Goal: Navigation & Orientation: Understand site structure

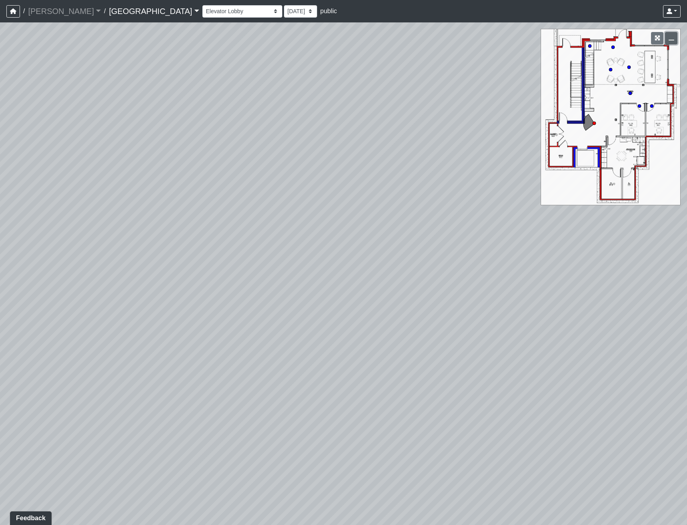
click at [671, 36] on icon "button" at bounding box center [672, 38] width 6 height 6
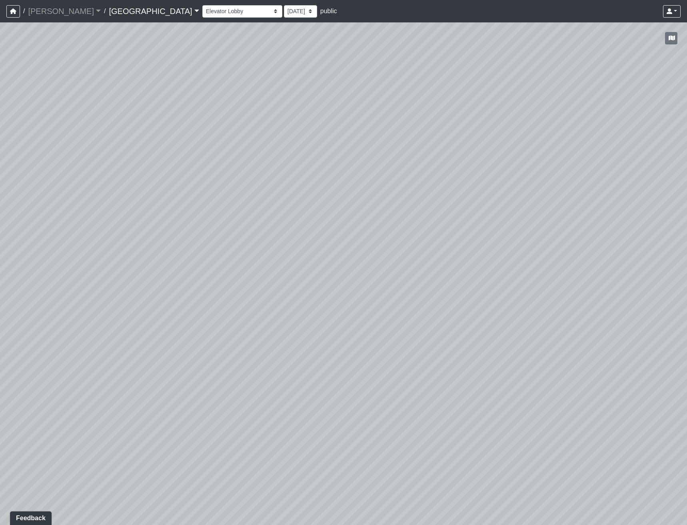
click at [522, 173] on div "Loading... Reception Desk Loading... Lobby Loading... Landing Loading... Entry …" at bounding box center [343, 273] width 687 height 502
drag, startPoint x: 411, startPoint y: 231, endPoint x: 628, endPoint y: 234, distance: 217.5
click at [619, 234] on div "Loading... Reception Desk Loading... Lobby Loading... Landing Loading... Entry …" at bounding box center [343, 273] width 687 height 502
drag, startPoint x: 189, startPoint y: 187, endPoint x: 494, endPoint y: 173, distance: 305.4
click at [429, 170] on div "Loading... Reception Desk Loading... Lobby Loading... Landing Loading... Entry …" at bounding box center [343, 273] width 687 height 502
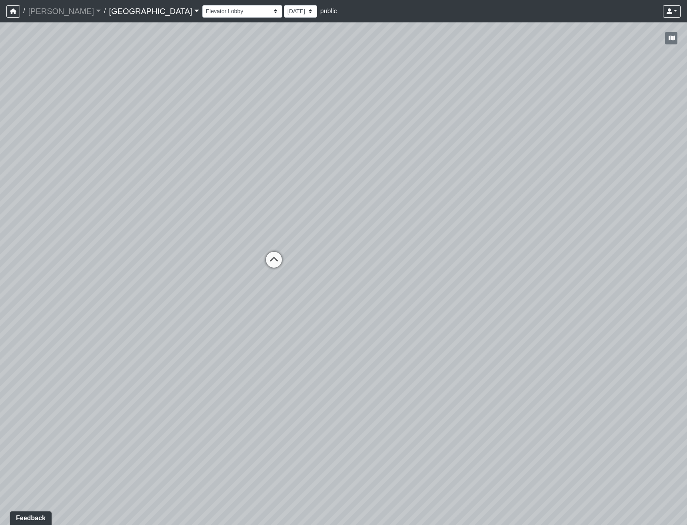
drag, startPoint x: 195, startPoint y: 186, endPoint x: 254, endPoint y: 189, distance: 59.3
click at [254, 189] on div "Loading... Reception Desk Loading... Lobby Loading... Landing Loading... Entry …" at bounding box center [343, 273] width 687 height 502
click at [362, 261] on icon at bounding box center [363, 266] width 24 height 24
drag, startPoint x: 493, startPoint y: 217, endPoint x: 458, endPoint y: 224, distance: 36.2
click at [458, 224] on div "Loading... Reception Desk Loading... Lobby Loading... Landing Loading... Entry …" at bounding box center [343, 273] width 687 height 502
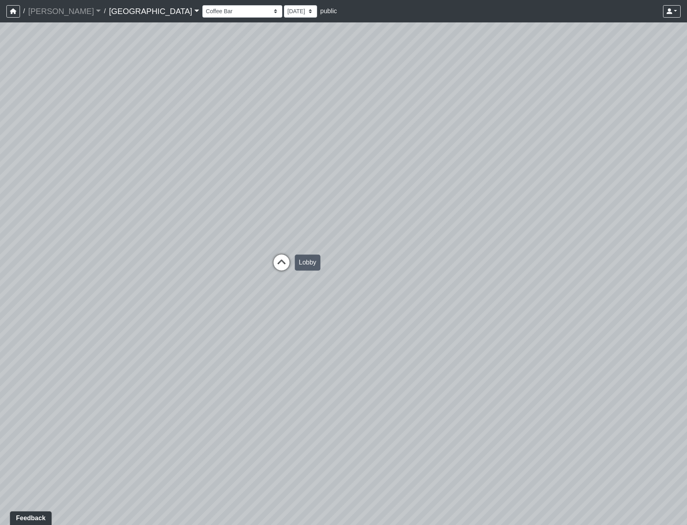
click at [278, 259] on icon at bounding box center [281, 266] width 24 height 24
drag, startPoint x: 347, startPoint y: 211, endPoint x: 230, endPoint y: 238, distance: 121.0
click at [279, 233] on div "Loading... Reception Desk Loading... Lobby Loading... Landing Loading... Entry …" at bounding box center [343, 273] width 687 height 502
drag, startPoint x: 480, startPoint y: 319, endPoint x: 323, endPoint y: 339, distance: 158.4
click at [338, 343] on div "Loading... Reception Desk Loading... Lobby Loading... Landing Loading... Entry …" at bounding box center [343, 273] width 687 height 502
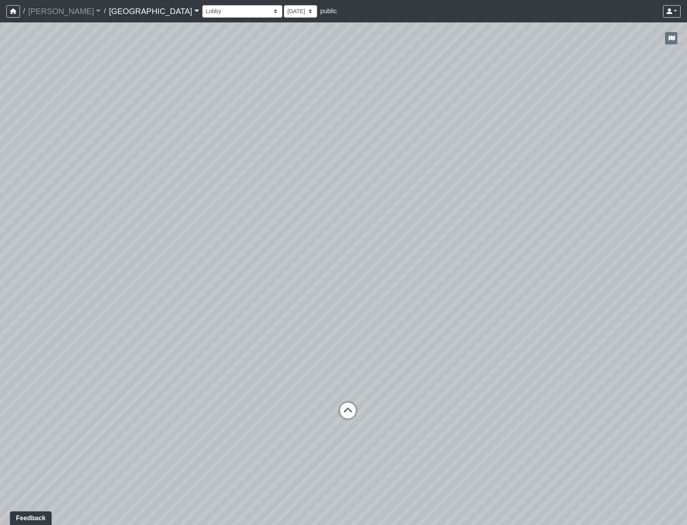
drag, startPoint x: 382, startPoint y: 309, endPoint x: 116, endPoint y: 298, distance: 266.1
click at [154, 292] on div "Loading... Reception Desk Loading... Lobby Loading... Landing Loading... Entry …" at bounding box center [343, 273] width 687 height 502
drag, startPoint x: 265, startPoint y: 351, endPoint x: 68, endPoint y: 324, distance: 198.6
click at [145, 331] on div "Loading... Reception Desk Loading... Lobby Loading... Landing Loading... Entry …" at bounding box center [343, 273] width 687 height 502
drag, startPoint x: 422, startPoint y: 343, endPoint x: 208, endPoint y: 380, distance: 217.1
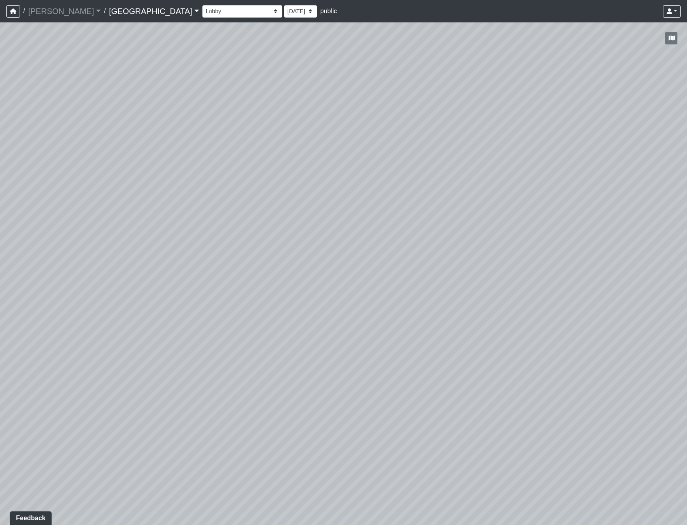
click at [208, 380] on div "Loading... Reception Desk Loading... Lobby Loading... Landing Loading... Entry …" at bounding box center [343, 273] width 687 height 502
drag, startPoint x: 256, startPoint y: 342, endPoint x: 220, endPoint y: 374, distance: 47.6
click at [227, 373] on div "Loading... Reception Desk Loading... Lobby Loading... Landing Loading... Entry …" at bounding box center [343, 273] width 687 height 502
drag, startPoint x: 281, startPoint y: 184, endPoint x: 298, endPoint y: 192, distance: 18.2
drag, startPoint x: 321, startPoint y: 224, endPoint x: 371, endPoint y: 311, distance: 100.0
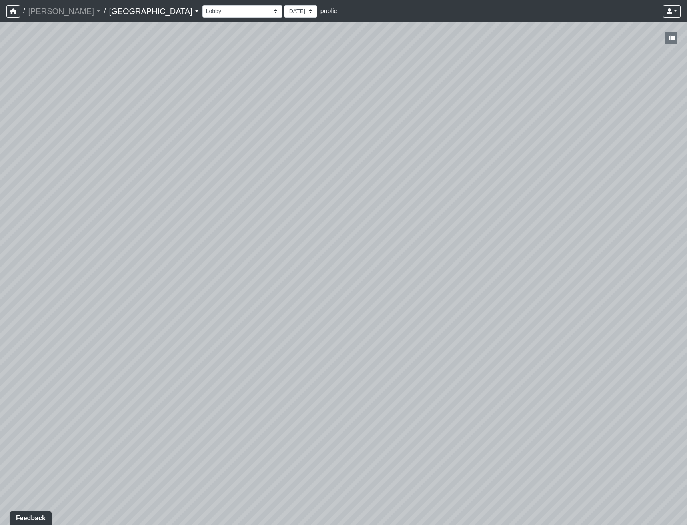
click at [371, 311] on div "Loading... Reception Desk Loading... Lobby Loading... Landing Loading... Entry …" at bounding box center [343, 273] width 687 height 502
drag, startPoint x: 366, startPoint y: 321, endPoint x: 357, endPoint y: 291, distance: 30.9
click at [358, 291] on div "Loading... Reception Desk Loading... Lobby Loading... Landing Loading... Entry …" at bounding box center [343, 273] width 687 height 502
drag, startPoint x: 237, startPoint y: 198, endPoint x: 206, endPoint y: 224, distance: 39.8
click at [206, 224] on div "Loading... Reception Desk Loading... Lobby Loading... Landing Loading... Entry …" at bounding box center [343, 273] width 687 height 502
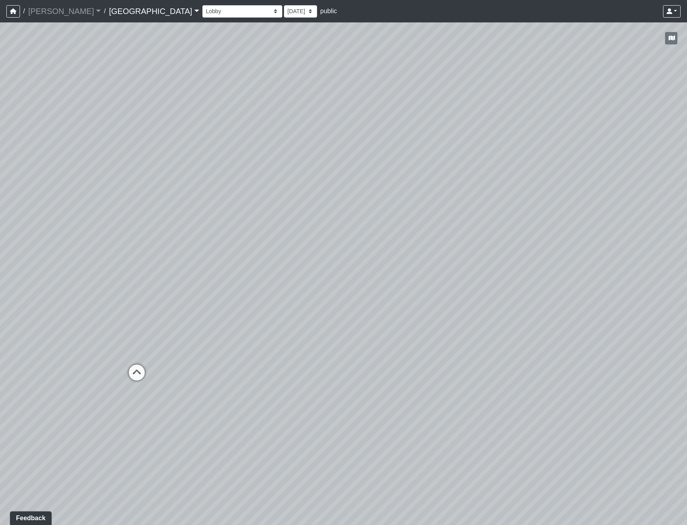
drag, startPoint x: 116, startPoint y: 295, endPoint x: 326, endPoint y: 239, distance: 217.7
click at [325, 240] on div "Loading... Reception Desk Loading... Lobby Loading... Landing Loading... Entry …" at bounding box center [343, 273] width 687 height 502
click at [372, 256] on div "Loading... Reception Desk Loading... Lobby Loading... Landing Loading... Entry …" at bounding box center [343, 273] width 687 height 502
drag, startPoint x: 221, startPoint y: 175, endPoint x: 447, endPoint y: 263, distance: 242.6
click at [447, 263] on div "Loading... Reception Desk Loading... Lobby Loading... Landing Loading... Entry …" at bounding box center [343, 273] width 687 height 502
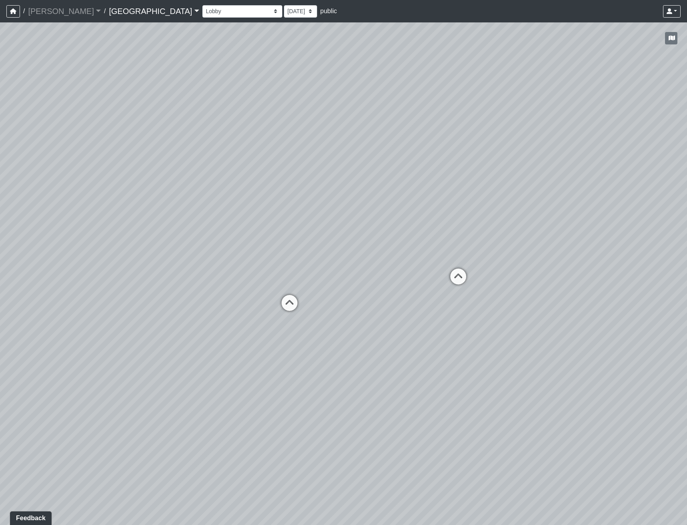
drag, startPoint x: 460, startPoint y: 189, endPoint x: 164, endPoint y: 218, distance: 297.7
click at [150, 213] on div "Loading... Reception Desk Loading... Lobby Loading... Landing Loading... Entry …" at bounding box center [343, 273] width 687 height 502
drag, startPoint x: 151, startPoint y: 229, endPoint x: 138, endPoint y: 280, distance: 53.1
click at [138, 280] on div "Loading... Reception Desk Loading... Lobby Loading... Landing Loading... Entry …" at bounding box center [343, 273] width 687 height 502
click at [78, 352] on div "Loading... Reception Desk Loading... Lobby Loading... Landing Loading... Entry …" at bounding box center [343, 273] width 687 height 502
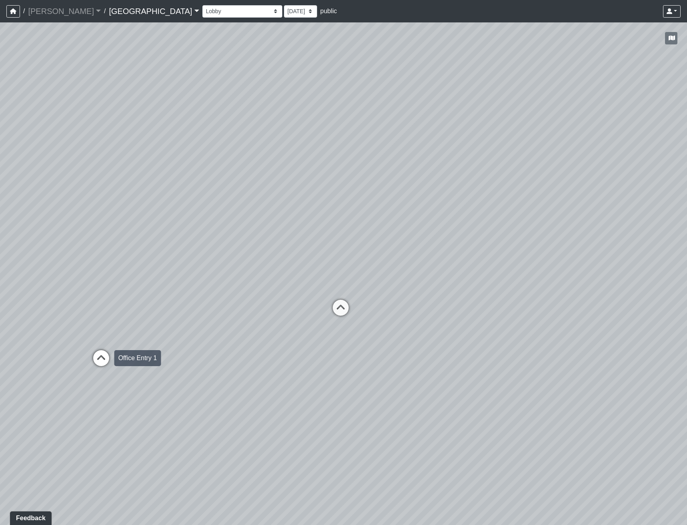
click at [110, 361] on icon at bounding box center [101, 362] width 24 height 24
drag, startPoint x: 81, startPoint y: 289, endPoint x: 87, endPoint y: 270, distance: 19.5
click at [87, 270] on div "Loading... Reception Desk Loading... Lobby Loading... Landing Loading... Entry …" at bounding box center [343, 273] width 687 height 502
drag, startPoint x: 120, startPoint y: 257, endPoint x: 444, endPoint y: 247, distance: 324.0
click at [433, 246] on div "Loading... Reception Desk Loading... Lobby Loading... Landing Loading... Entry …" at bounding box center [343, 273] width 687 height 502
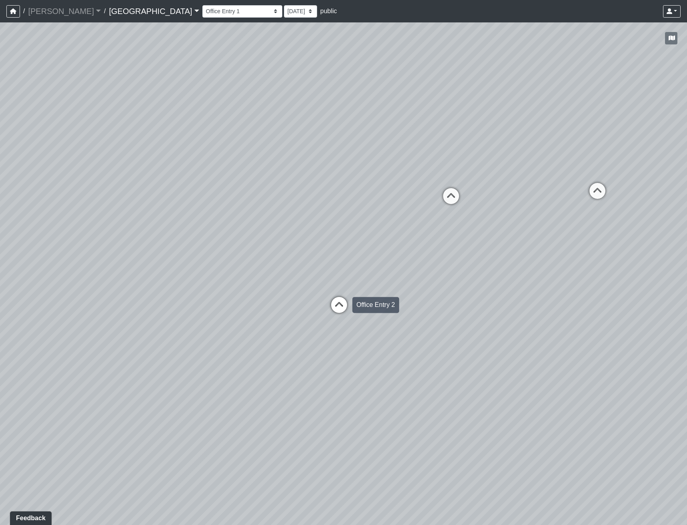
click at [336, 311] on icon at bounding box center [339, 309] width 24 height 24
drag, startPoint x: 340, startPoint y: 249, endPoint x: 395, endPoint y: 361, distance: 124.8
click at [390, 359] on div "Loading... Reception Desk Loading... Lobby Loading... Landing Loading... Entry …" at bounding box center [343, 273] width 687 height 502
drag, startPoint x: 555, startPoint y: 291, endPoint x: -12, endPoint y: 198, distance: 574.5
click at [0, 198] on html "/ [PERSON_NAME] Loading... / [GEOGRAPHIC_DATA] [GEOGRAPHIC_DATA] Loading... [GE…" at bounding box center [343, 262] width 687 height 525
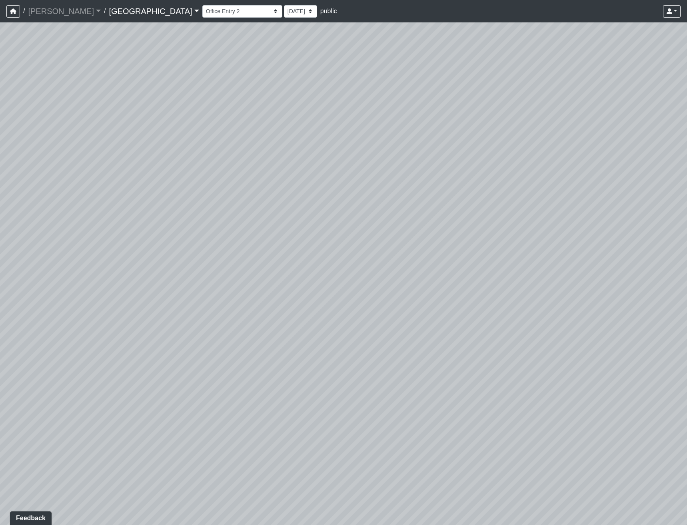
drag, startPoint x: 387, startPoint y: 258, endPoint x: 7, endPoint y: 266, distance: 380.3
click at [7, 266] on div "Loading... Reception Desk Loading... Lobby Loading... Landing Loading... Entry …" at bounding box center [343, 273] width 687 height 502
drag, startPoint x: 468, startPoint y: 264, endPoint x: 75, endPoint y: 264, distance: 393.4
click at [75, 264] on div "Loading... Reception Desk Loading... Lobby Loading... Landing Loading... Entry …" at bounding box center [343, 273] width 687 height 502
drag, startPoint x: 345, startPoint y: 266, endPoint x: 453, endPoint y: 391, distance: 164.5
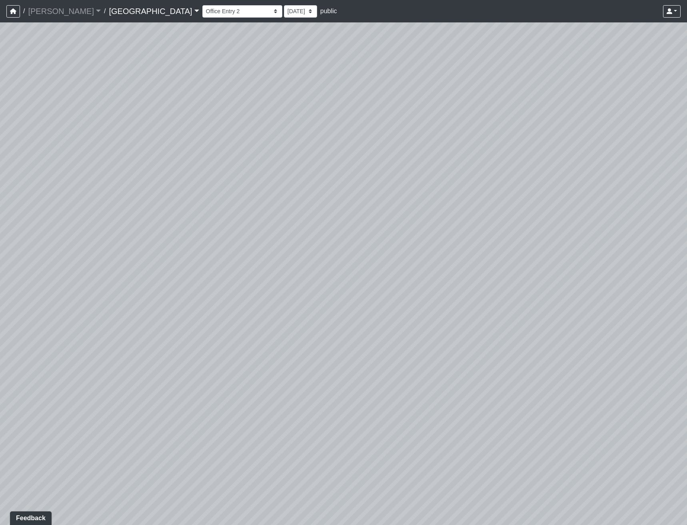
click at [453, 391] on div "Loading... Reception Desk Loading... Lobby Loading... Landing Loading... Entry …" at bounding box center [343, 273] width 687 height 502
drag, startPoint x: 305, startPoint y: 323, endPoint x: 348, endPoint y: 321, distance: 43.6
click at [348, 321] on div "Loading... Reception Desk Loading... Lobby Loading... Landing Loading... Entry …" at bounding box center [343, 273] width 687 height 502
drag, startPoint x: 530, startPoint y: 322, endPoint x: 191, endPoint y: 283, distance: 341.3
click at [211, 285] on div "Loading... Reception Desk Loading... Lobby Loading... Landing Loading... Entry …" at bounding box center [343, 273] width 687 height 502
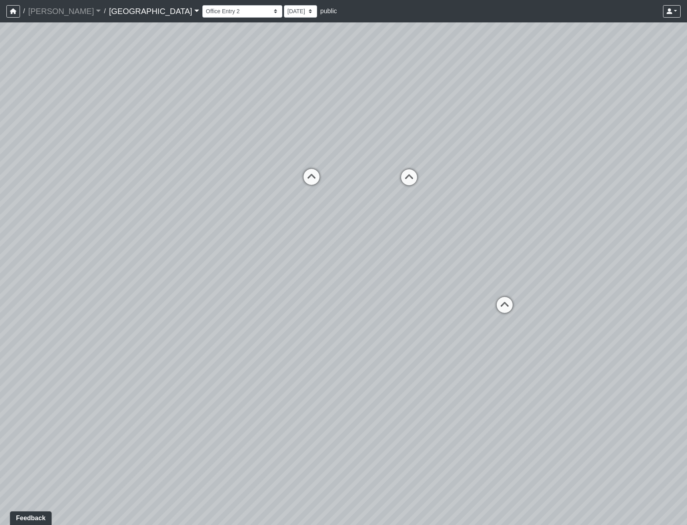
drag, startPoint x: 254, startPoint y: 278, endPoint x: 604, endPoint y: 311, distance: 351.5
click at [603, 311] on div "Loading... Reception Desk Loading... Lobby Loading... Landing Loading... Entry …" at bounding box center [343, 273] width 687 height 502
drag, startPoint x: 606, startPoint y: 334, endPoint x: 298, endPoint y: 299, distance: 309.8
click at [298, 299] on div "Loading... Reception Desk Loading... Lobby Loading... Landing Loading... Entry …" at bounding box center [343, 273] width 687 height 502
drag, startPoint x: 206, startPoint y: 311, endPoint x: 458, endPoint y: 269, distance: 255.7
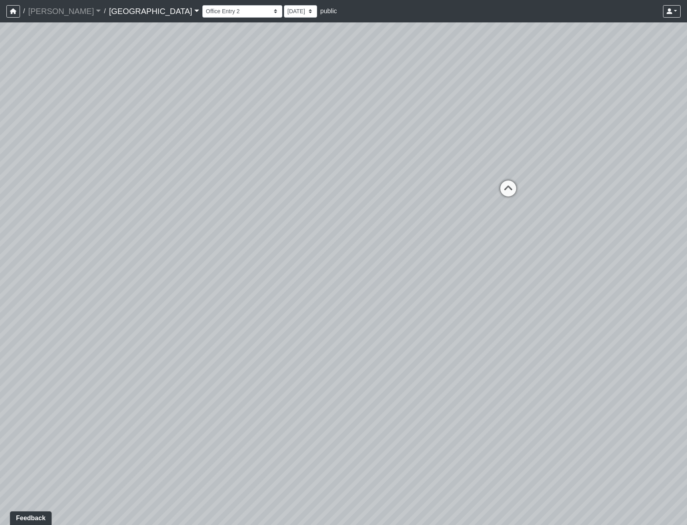
click at [457, 270] on div "Loading... Reception Desk Loading... Lobby Loading... Landing Loading... Entry …" at bounding box center [343, 273] width 687 height 502
drag, startPoint x: 203, startPoint y: 293, endPoint x: 449, endPoint y: 273, distance: 247.2
click at [437, 274] on div "Loading... Reception Desk Loading... Lobby Loading... Landing Loading... Entry …" at bounding box center [343, 273] width 687 height 502
drag, startPoint x: 263, startPoint y: 275, endPoint x: 321, endPoint y: 305, distance: 65.3
click at [321, 305] on div "Loading... Reception Desk Loading... Lobby Loading... Landing Loading... Entry …" at bounding box center [343, 273] width 687 height 502
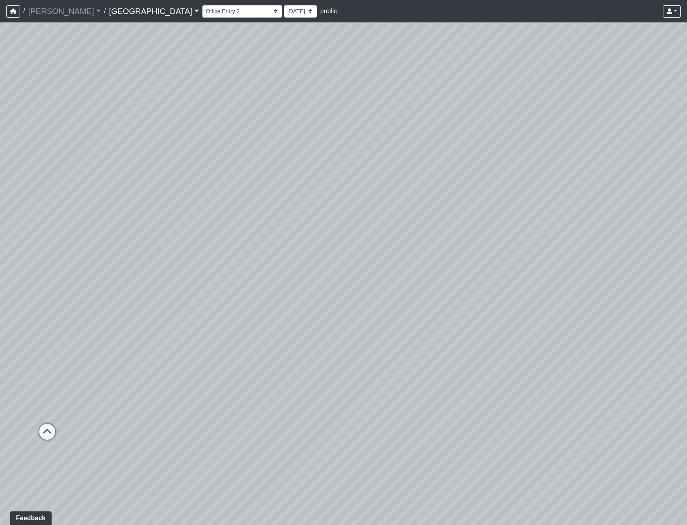
drag, startPoint x: 432, startPoint y: 362, endPoint x: 447, endPoint y: 379, distance: 23.2
click at [447, 379] on div "Loading... Reception Desk Loading... Lobby Loading... Landing Loading... Entry …" at bounding box center [343, 273] width 687 height 502
drag, startPoint x: 246, startPoint y: 334, endPoint x: 489, endPoint y: 288, distance: 246.6
click at [482, 293] on div "Loading... Reception Desk Loading... Lobby Loading... Landing Loading... Entry …" at bounding box center [343, 273] width 687 height 502
drag, startPoint x: 615, startPoint y: 246, endPoint x: 22, endPoint y: 198, distance: 594.9
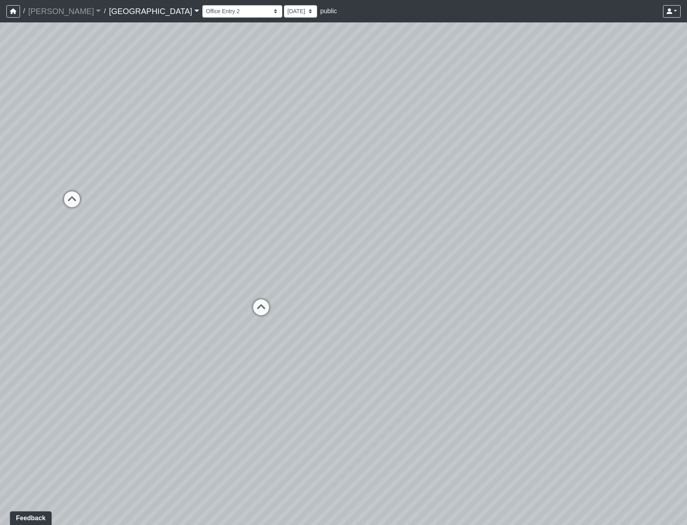
click at [58, 203] on div "Loading... Reception Desk Loading... Lobby Loading... Landing Loading... Entry …" at bounding box center [343, 273] width 687 height 502
drag, startPoint x: 354, startPoint y: 228, endPoint x: 520, endPoint y: 210, distance: 166.5
click at [508, 210] on div "Loading... Reception Desk Loading... Lobby Loading... Landing Loading... Entry …" at bounding box center [343, 273] width 687 height 502
drag, startPoint x: 300, startPoint y: 168, endPoint x: 208, endPoint y: 319, distance: 176.7
click at [208, 319] on div "Loading... Reception Desk Loading... Lobby Loading... Landing Loading... Entry …" at bounding box center [343, 273] width 687 height 502
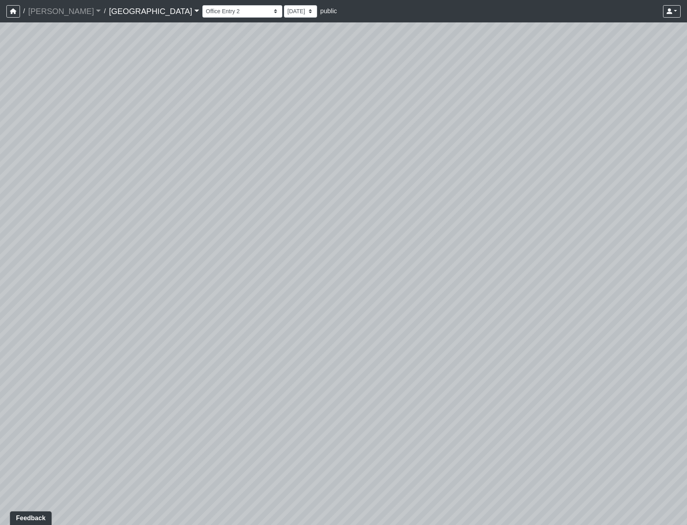
drag, startPoint x: 184, startPoint y: 390, endPoint x: 417, endPoint y: 339, distance: 239.0
click at [385, 337] on div "Loading... Reception Desk Loading... Lobby Loading... Landing Loading... Entry …" at bounding box center [343, 273] width 687 height 502
drag, startPoint x: 135, startPoint y: 371, endPoint x: 424, endPoint y: 396, distance: 290.1
click at [419, 405] on div "Loading... Reception Desk Loading... Lobby Loading... Landing Loading... Entry …" at bounding box center [343, 273] width 687 height 502
drag, startPoint x: 198, startPoint y: 286, endPoint x: 242, endPoint y: 311, distance: 50.6
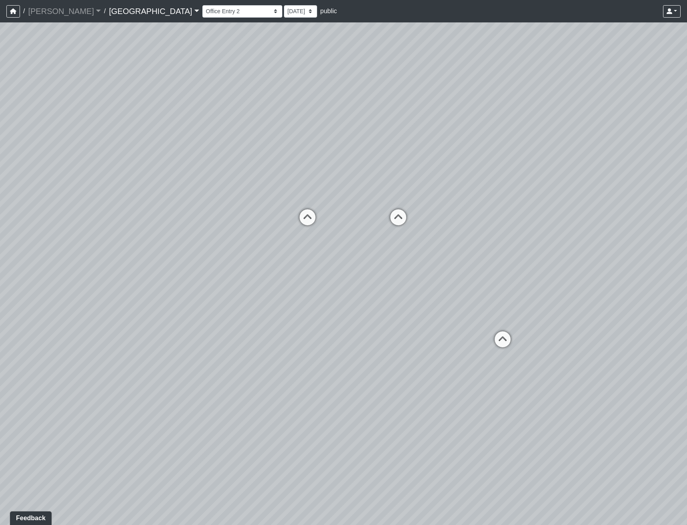
click at [242, 311] on div "Loading... Reception Desk Loading... Lobby Loading... Landing Loading... Entry …" at bounding box center [343, 273] width 687 height 502
drag, startPoint x: 197, startPoint y: 299, endPoint x: 499, endPoint y: 244, distance: 306.5
click at [499, 244] on div "Loading... Reception Desk Loading... Lobby Loading... Landing Loading... Entry …" at bounding box center [343, 273] width 687 height 502
drag, startPoint x: 411, startPoint y: 295, endPoint x: 395, endPoint y: 423, distance: 128.2
click at [396, 423] on div "Loading... Reception Desk Loading... Lobby Loading... Landing Loading... Entry …" at bounding box center [343, 273] width 687 height 502
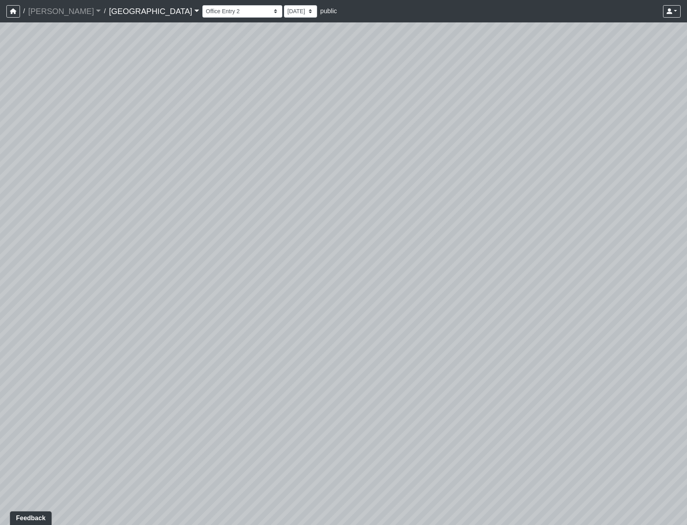
drag, startPoint x: 512, startPoint y: 363, endPoint x: 498, endPoint y: 371, distance: 16.1
click at [498, 371] on div "Loading... Reception Desk Loading... Lobby Loading... Landing Loading... Entry …" at bounding box center [343, 273] width 687 height 502
drag, startPoint x: 386, startPoint y: 341, endPoint x: 84, endPoint y: 333, distance: 302.4
click at [99, 333] on div "Loading... Reception Desk Loading... Lobby Loading... Landing Loading... Entry …" at bounding box center [343, 273] width 687 height 502
drag, startPoint x: 643, startPoint y: 269, endPoint x: 234, endPoint y: 335, distance: 414.4
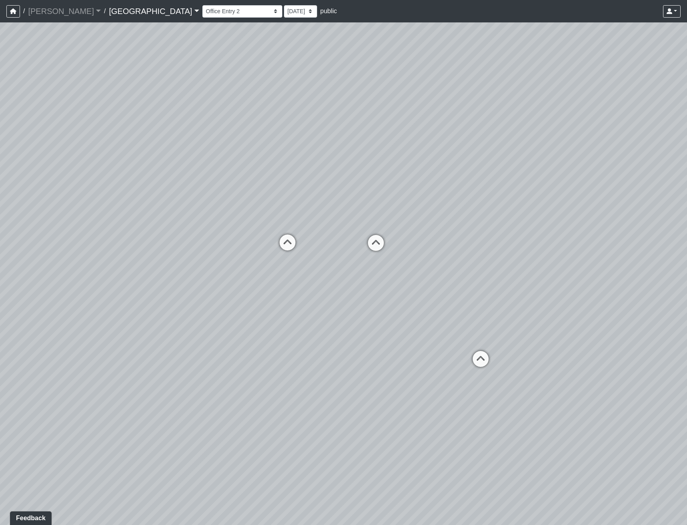
click at [304, 329] on div "Loading... Reception Desk Loading... Lobby Loading... Landing Loading... Entry …" at bounding box center [343, 273] width 687 height 502
drag, startPoint x: 232, startPoint y: 378, endPoint x: 460, endPoint y: 285, distance: 245.9
click at [461, 281] on div "Loading... Reception Desk Loading... Lobby Loading... Landing Loading... Entry …" at bounding box center [343, 273] width 687 height 502
click at [289, 366] on icon at bounding box center [293, 369] width 24 height 24
click at [271, 365] on icon at bounding box center [271, 370] width 24 height 24
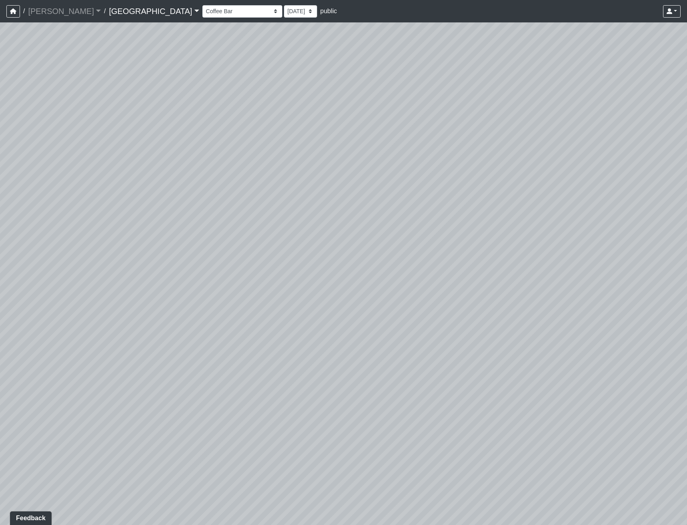
drag, startPoint x: 373, startPoint y: 338, endPoint x: 441, endPoint y: 314, distance: 72.7
click at [441, 314] on div "Loading... Reception Desk Loading... Lobby Loading... Landing Loading... Entry …" at bounding box center [343, 273] width 687 height 502
drag, startPoint x: 523, startPoint y: 268, endPoint x: 194, endPoint y: 339, distance: 336.4
click at [197, 339] on div "Loading... Reception Desk Loading... Lobby Loading... Landing Loading... Entry …" at bounding box center [343, 273] width 687 height 502
drag, startPoint x: 428, startPoint y: 365, endPoint x: 256, endPoint y: 366, distance: 171.9
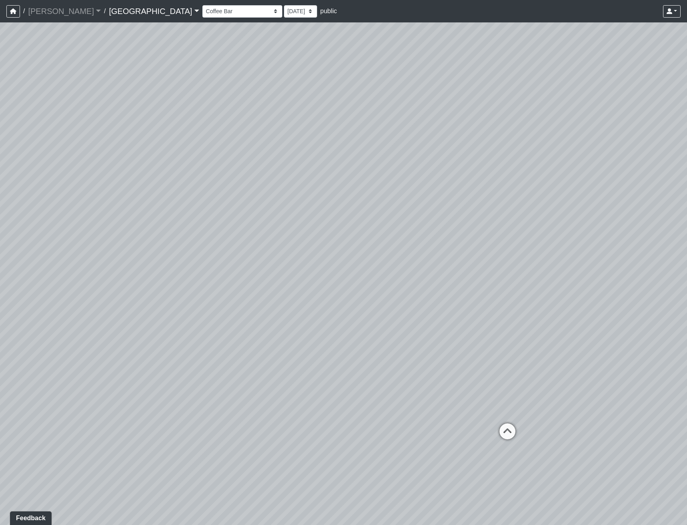
click at [256, 366] on div "Loading... Reception Desk Loading... Lobby Loading... Landing Loading... Entry …" at bounding box center [343, 273] width 687 height 502
click at [202, 12] on select "Clubroom Lobby Courtyard Entry Kitchen Kitchen Stools Seating TV Lounge Banquet…" at bounding box center [242, 11] width 80 height 12
click at [202, 5] on select "Clubroom Lobby Courtyard Entry Kitchen Kitchen Stools Seating TV Lounge Banquet…" at bounding box center [242, 11] width 80 height 12
click at [331, 412] on icon at bounding box center [330, 409] width 24 height 24
click at [341, 380] on icon at bounding box center [344, 386] width 24 height 24
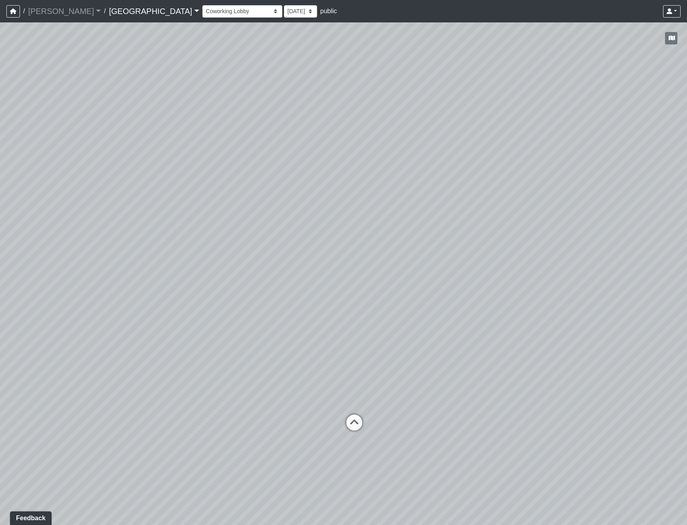
click at [345, 417] on icon at bounding box center [354, 426] width 24 height 24
click at [400, 427] on icon at bounding box center [399, 434] width 24 height 24
click at [118, 275] on icon at bounding box center [123, 279] width 24 height 24
drag, startPoint x: 425, startPoint y: 347, endPoint x: 273, endPoint y: 238, distance: 186.9
click at [284, 244] on div "Loading... Reception Desk Loading... Lobby Loading... Landing Loading... Entry …" at bounding box center [343, 273] width 687 height 502
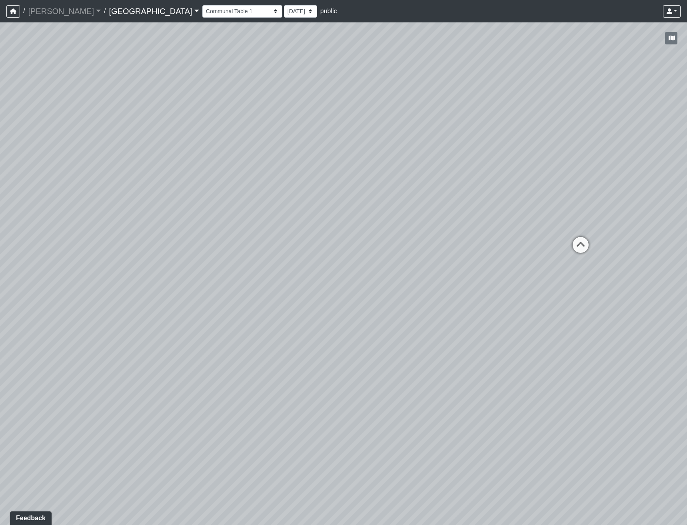
drag, startPoint x: 385, startPoint y: 238, endPoint x: 55, endPoint y: 302, distance: 336.0
click at [78, 293] on div "Loading... Reception Desk Loading... Lobby Loading... Landing Loading... Entry …" at bounding box center [343, 273] width 687 height 502
drag, startPoint x: 415, startPoint y: 403, endPoint x: 177, endPoint y: 297, distance: 260.1
click at [177, 297] on div "Loading... Reception Desk Loading... Lobby Loading... Landing Loading... Entry …" at bounding box center [343, 273] width 687 height 502
drag, startPoint x: 98, startPoint y: 218, endPoint x: 203, endPoint y: 247, distance: 108.3
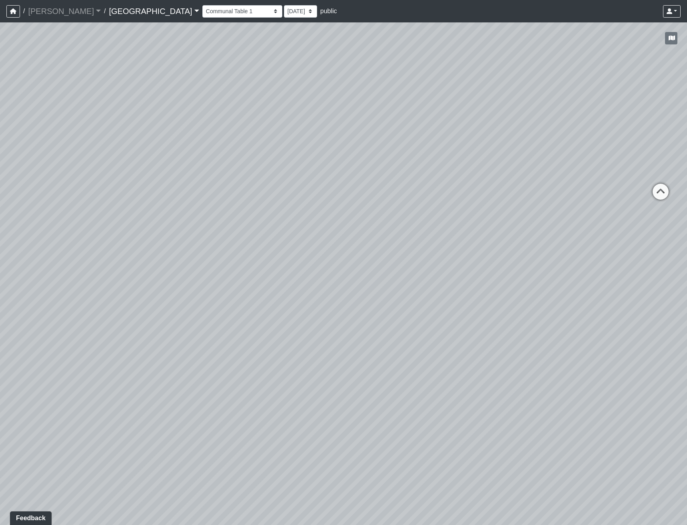
click at [215, 263] on div "Loading... Reception Desk Loading... Lobby Loading... Landing Loading... Entry …" at bounding box center [343, 273] width 687 height 502
drag, startPoint x: 391, startPoint y: 299, endPoint x: 182, endPoint y: 265, distance: 210.9
click at [182, 265] on div "Loading... Reception Desk Loading... Lobby Loading... Landing Loading... Entry …" at bounding box center [343, 273] width 687 height 502
drag, startPoint x: 543, startPoint y: 368, endPoint x: 245, endPoint y: 341, distance: 298.7
click at [333, 353] on div "Loading... Reception Desk Loading... Lobby Loading... Landing Loading... Entry …" at bounding box center [343, 273] width 687 height 502
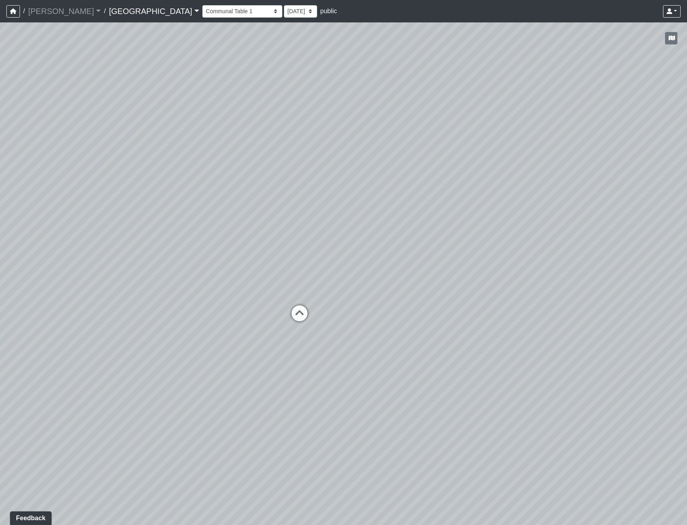
drag, startPoint x: 423, startPoint y: 361, endPoint x: 381, endPoint y: 381, distance: 47.0
click at [381, 382] on div "Loading... Reception Desk Loading... Lobby Loading... Landing Loading... Entry …" at bounding box center [343, 273] width 687 height 502
drag, startPoint x: 429, startPoint y: 351, endPoint x: 426, endPoint y: 383, distance: 31.3
click at [426, 383] on div "Loading... Reception Desk Loading... Lobby Loading... Landing Loading... Entry …" at bounding box center [343, 273] width 687 height 502
drag, startPoint x: 460, startPoint y: 335, endPoint x: 469, endPoint y: 352, distance: 18.4
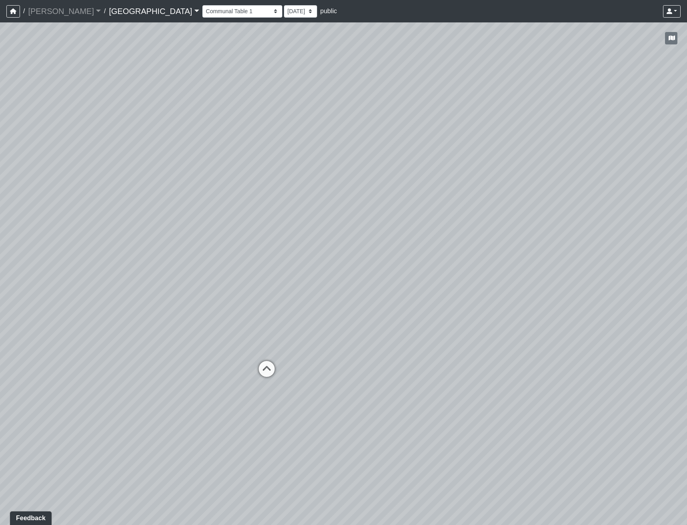
click at [469, 349] on div "Loading... Reception Desk Loading... Lobby Loading... Landing Loading... Entry …" at bounding box center [343, 273] width 687 height 502
drag, startPoint x: 445, startPoint y: 328, endPoint x: 397, endPoint y: 261, distance: 81.9
click at [398, 296] on div "Loading... Reception Desk Loading... Lobby Loading... Landing Loading... Entry …" at bounding box center [343, 273] width 687 height 502
drag, startPoint x: 427, startPoint y: 323, endPoint x: 192, endPoint y: 205, distance: 263.8
click at [192, 205] on div "Loading... Reception Desk Loading... Lobby Loading... Landing Loading... Entry …" at bounding box center [343, 273] width 687 height 502
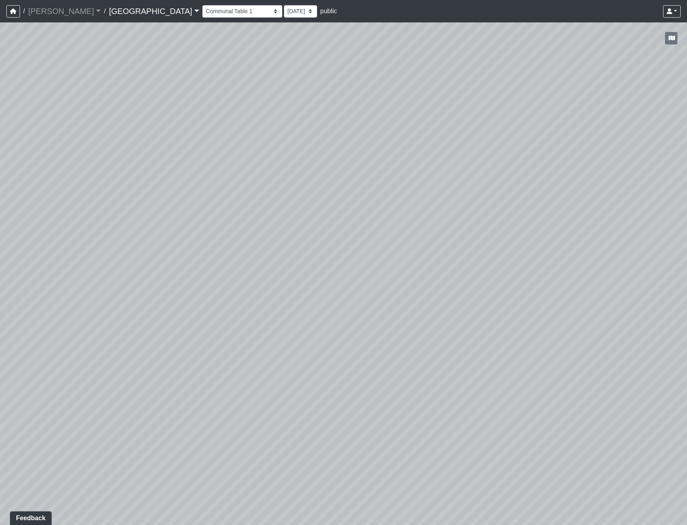
drag, startPoint x: 377, startPoint y: 158, endPoint x: 352, endPoint y: 255, distance: 99.8
click at [352, 255] on div "Loading... Reception Desk Loading... Lobby Loading... Landing Loading... Entry …" at bounding box center [343, 273] width 687 height 502
drag, startPoint x: 546, startPoint y: 329, endPoint x: 321, endPoint y: 371, distance: 228.5
click at [327, 371] on div "Loading... Reception Desk Loading... Lobby Loading... Landing Loading... Entry …" at bounding box center [343, 273] width 687 height 502
drag, startPoint x: 527, startPoint y: 341, endPoint x: 471, endPoint y: 362, distance: 59.5
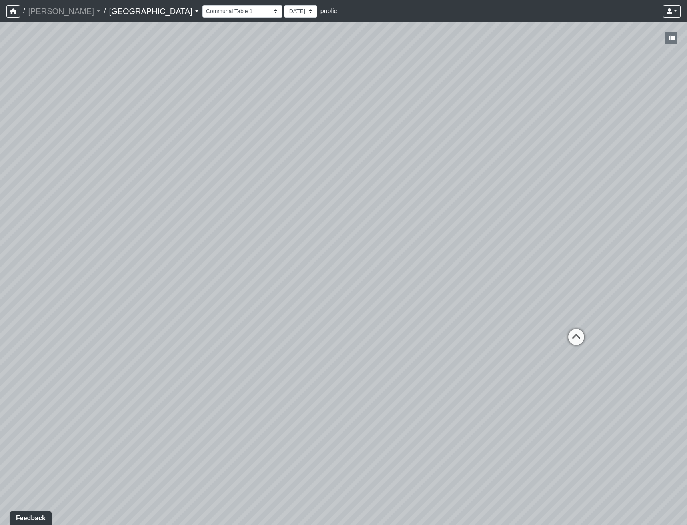
click at [471, 362] on div "Loading... Reception Desk Loading... Lobby Loading... Landing Loading... Entry …" at bounding box center [343, 273] width 687 height 502
drag, startPoint x: 324, startPoint y: 412, endPoint x: 429, endPoint y: 321, distance: 138.6
click at [429, 321] on div "Loading... Reception Desk Loading... Lobby Loading... Landing Loading... Entry …" at bounding box center [343, 273] width 687 height 502
drag, startPoint x: 328, startPoint y: 391, endPoint x: 452, endPoint y: 518, distance: 177.3
click at [452, 518] on div "Loading... Reception Desk Loading... Lobby Loading... Landing Loading... Entry …" at bounding box center [343, 273] width 687 height 502
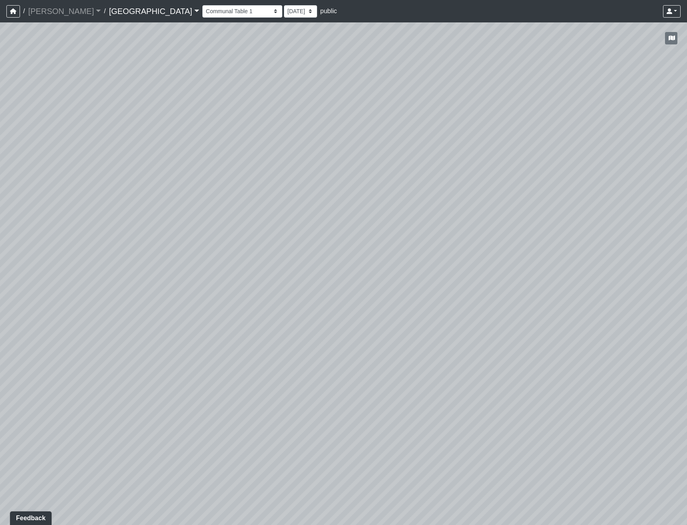
drag, startPoint x: 361, startPoint y: 371, endPoint x: 310, endPoint y: 333, distance: 63.5
click at [311, 334] on div "Loading... Reception Desk Loading... Lobby Loading... Landing Loading... Entry …" at bounding box center [343, 273] width 687 height 502
drag, startPoint x: 442, startPoint y: 284, endPoint x: 402, endPoint y: 280, distance: 40.2
click at [402, 280] on div "Loading... Reception Desk Loading... Lobby Loading... Landing Loading... Entry …" at bounding box center [343, 273] width 687 height 502
drag, startPoint x: 231, startPoint y: 270, endPoint x: 257, endPoint y: 289, distance: 32.7
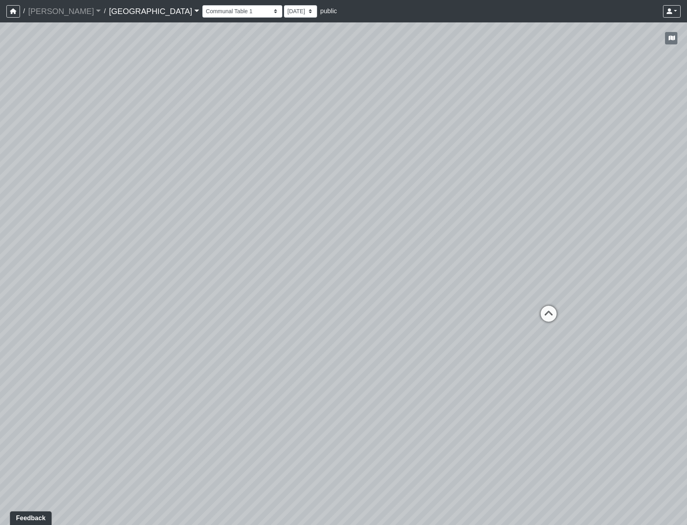
click at [257, 289] on div "Loading... Reception Desk Loading... Lobby Loading... Landing Loading... Entry …" at bounding box center [343, 273] width 687 height 502
drag, startPoint x: 438, startPoint y: 355, endPoint x: 349, endPoint y: 355, distance: 89.2
click at [337, 361] on div "Loading... Reception Desk Loading... Lobby Loading... Landing Loading... Entry …" at bounding box center [343, 273] width 687 height 502
drag, startPoint x: 283, startPoint y: 343, endPoint x: 440, endPoint y: 347, distance: 156.8
click at [440, 346] on div "Loading... Reception Desk Loading... Lobby Loading... Landing Loading... Entry …" at bounding box center [343, 273] width 687 height 502
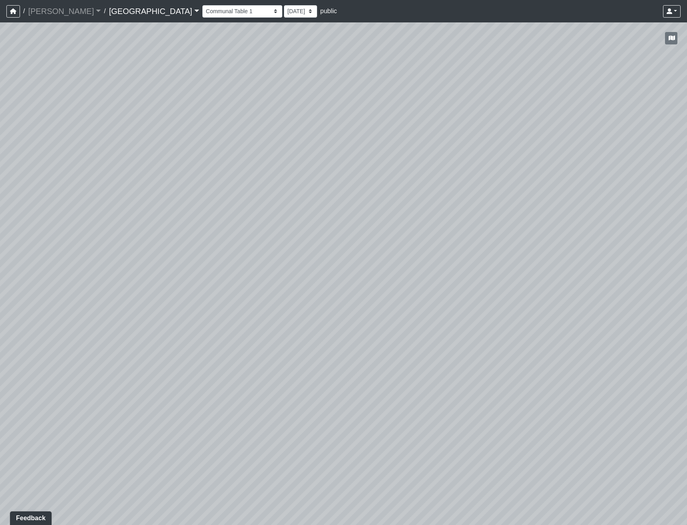
drag, startPoint x: 391, startPoint y: 349, endPoint x: 34, endPoint y: 334, distance: 356.6
click at [35, 333] on div "Loading... Reception Desk Loading... Lobby Loading... Landing Loading... Entry …" at bounding box center [343, 273] width 687 height 502
drag, startPoint x: 321, startPoint y: 301, endPoint x: 142, endPoint y: 303, distance: 179.1
click at [161, 301] on div "Loading... Reception Desk Loading... Lobby Loading... Landing Loading... Entry …" at bounding box center [343, 273] width 687 height 502
drag, startPoint x: 204, startPoint y: 231, endPoint x: 407, endPoint y: 293, distance: 211.6
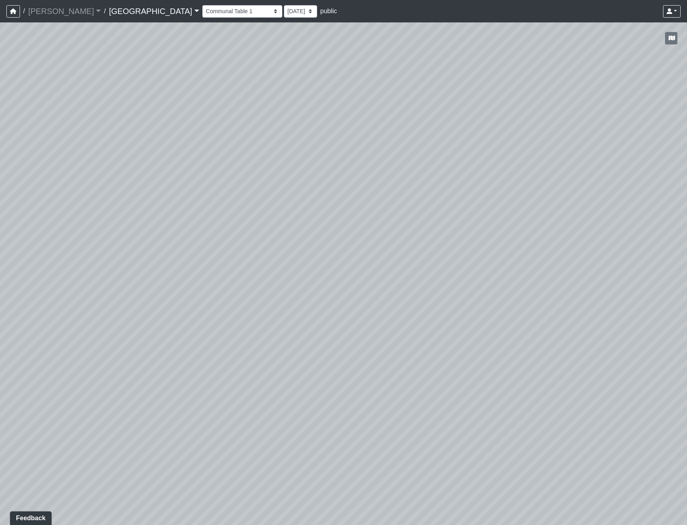
click at [408, 295] on div "Loading... Reception Desk Loading... Lobby Loading... Landing Loading... Entry …" at bounding box center [343, 273] width 687 height 502
drag, startPoint x: 304, startPoint y: 324, endPoint x: 481, endPoint y: 290, distance: 180.3
click at [418, 301] on div "Loading... Reception Desk Loading... Lobby Loading... Landing Loading... Entry …" at bounding box center [343, 273] width 687 height 502
drag, startPoint x: 282, startPoint y: 342, endPoint x: 348, endPoint y: 379, distance: 75.3
click at [349, 378] on div "Loading... Reception Desk Loading... Lobby Loading... Landing Loading... Entry …" at bounding box center [343, 273] width 687 height 502
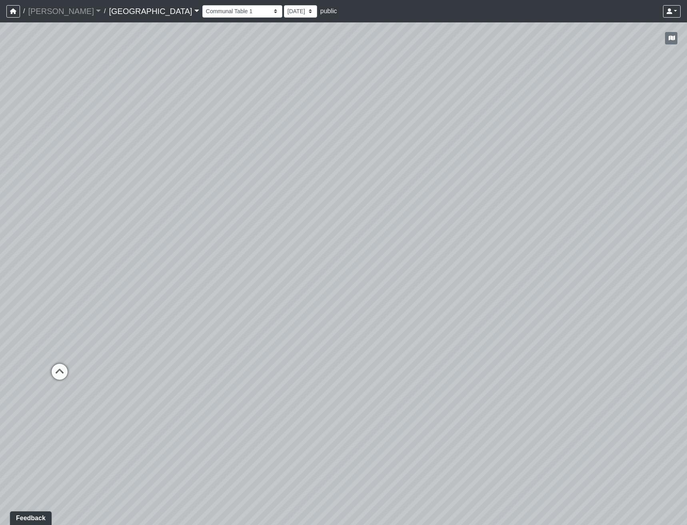
drag, startPoint x: 279, startPoint y: 313, endPoint x: 370, endPoint y: 387, distance: 117.9
click at [370, 387] on div "Loading... Reception Desk Loading... Lobby Loading... Landing Loading... Entry …" at bounding box center [343, 273] width 687 height 502
drag, startPoint x: 388, startPoint y: 322, endPoint x: 12, endPoint y: 269, distance: 379.9
click at [9, 271] on div "Loading... Reception Desk Loading... Lobby Loading... Landing Loading... Entry …" at bounding box center [343, 273] width 687 height 502
drag, startPoint x: 337, startPoint y: 265, endPoint x: 250, endPoint y: 291, distance: 90.6
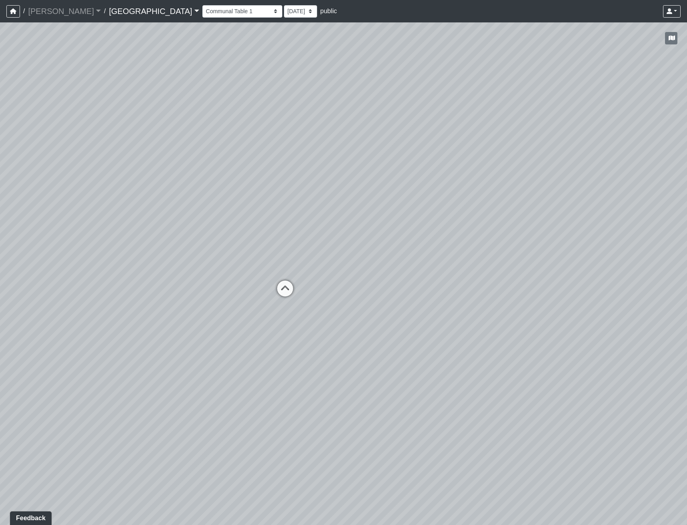
click at [254, 291] on div "Loading... Reception Desk Loading... Lobby Loading... Landing Loading... Entry …" at bounding box center [343, 273] width 687 height 502
drag, startPoint x: 388, startPoint y: 331, endPoint x: 297, endPoint y: 338, distance: 90.6
click at [297, 338] on div "Loading... Reception Desk Loading... Lobby Loading... Landing Loading... Entry …" at bounding box center [343, 273] width 687 height 502
drag, startPoint x: 306, startPoint y: 299, endPoint x: 348, endPoint y: 289, distance: 43.6
click at [345, 289] on div "Loading... Reception Desk Loading... Lobby Loading... Landing Loading... Entry …" at bounding box center [343, 273] width 687 height 502
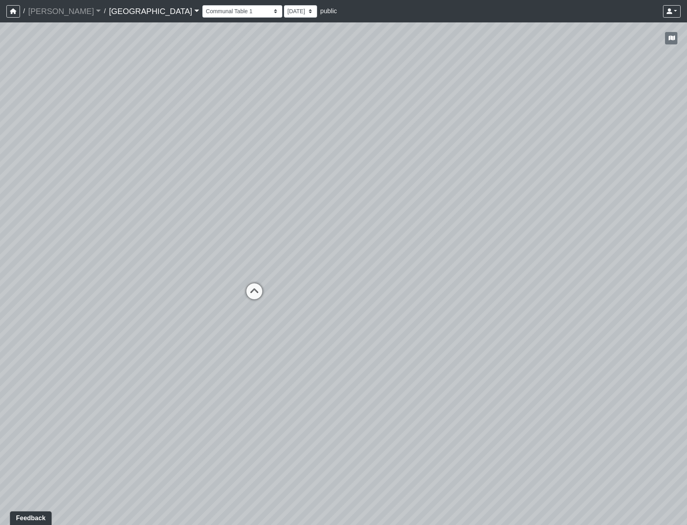
click at [257, 290] on icon at bounding box center [254, 295] width 24 height 24
drag, startPoint x: 473, startPoint y: 279, endPoint x: 183, endPoint y: 284, distance: 289.5
click at [267, 285] on div "Loading... Reception Desk Loading... Lobby Loading... Landing Loading... Entry …" at bounding box center [343, 273] width 687 height 502
click at [165, 330] on icon at bounding box center [174, 331] width 24 height 24
drag, startPoint x: 140, startPoint y: 281, endPoint x: 406, endPoint y: 260, distance: 266.3
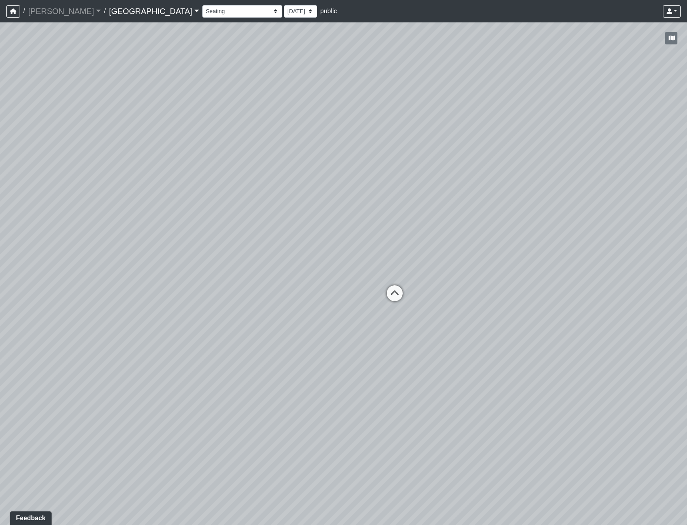
click at [310, 262] on div "Loading... Reception Desk Loading... Lobby Loading... Landing Loading... Entry …" at bounding box center [343, 273] width 687 height 502
drag, startPoint x: 293, startPoint y: 346, endPoint x: 378, endPoint y: 363, distance: 86.3
click at [378, 363] on div "Loading... Reception Desk Loading... Lobby Loading... Landing Loading... Entry …" at bounding box center [343, 273] width 687 height 502
drag, startPoint x: 255, startPoint y: 300, endPoint x: 321, endPoint y: 326, distance: 70.5
click at [318, 327] on div "Loading... Reception Desk Loading... Lobby Loading... Landing Loading... Entry …" at bounding box center [343, 273] width 687 height 502
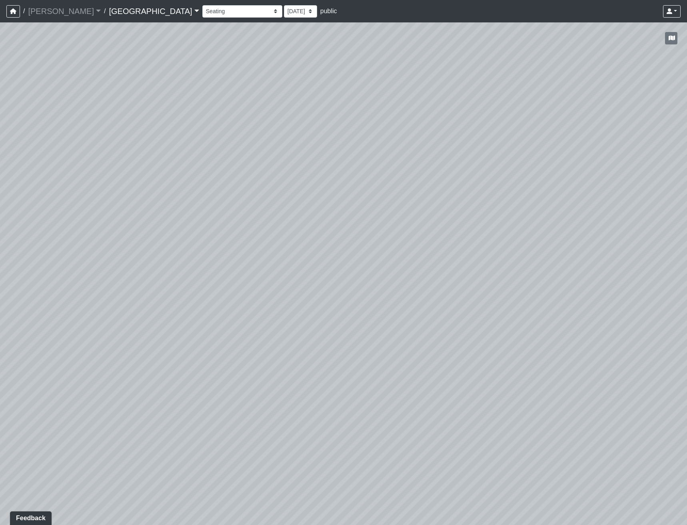
drag, startPoint x: 309, startPoint y: 291, endPoint x: 425, endPoint y: 290, distance: 115.2
click at [417, 289] on div "Loading... Reception Desk Loading... Lobby Loading... Landing Loading... Entry …" at bounding box center [343, 273] width 687 height 502
drag, startPoint x: 342, startPoint y: 254, endPoint x: 281, endPoint y: 253, distance: 60.8
click at [297, 253] on div "Loading... Reception Desk Loading... Lobby Loading... Landing Loading... Entry …" at bounding box center [343, 273] width 687 height 502
drag, startPoint x: 236, startPoint y: 307, endPoint x: 538, endPoint y: 276, distance: 304.3
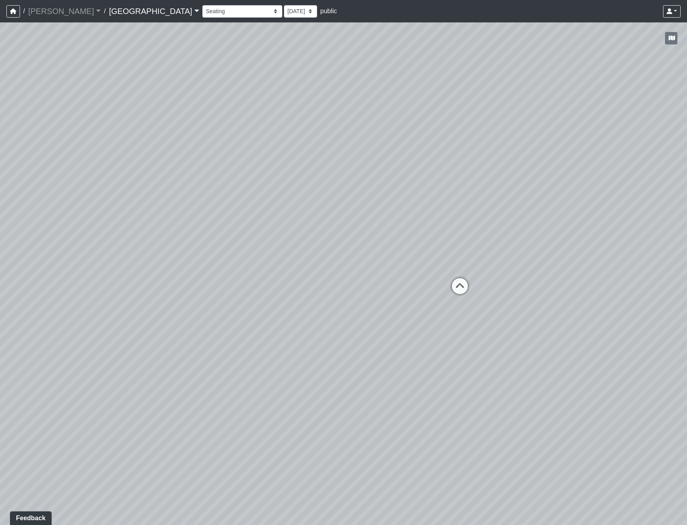
click at [509, 278] on div "Loading... Reception Desk Loading... Lobby Loading... Landing Loading... Entry …" at bounding box center [343, 273] width 687 height 502
drag, startPoint x: 421, startPoint y: 307, endPoint x: 421, endPoint y: 311, distance: 4.0
click at [421, 311] on div "Loading... Reception Desk Loading... Lobby Loading... Landing Loading... Entry …" at bounding box center [343, 273] width 687 height 502
click at [667, 41] on button "button" at bounding box center [671, 38] width 12 height 12
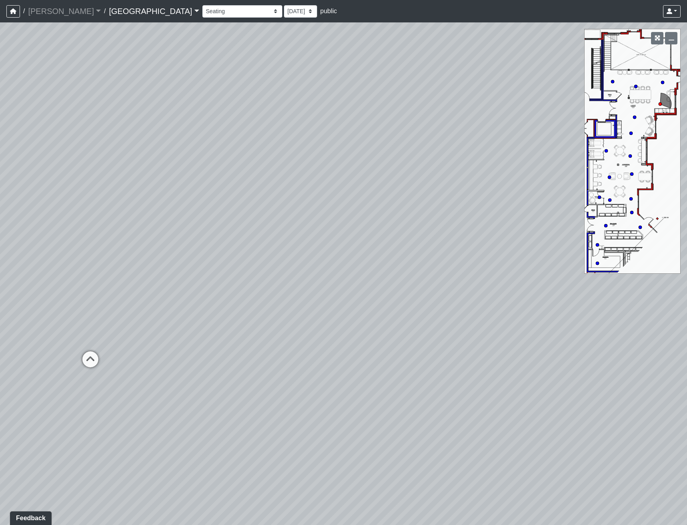
drag, startPoint x: 206, startPoint y: 232, endPoint x: 412, endPoint y: 234, distance: 205.9
click at [409, 234] on div "Loading... Reception Desk Loading... Lobby Loading... Landing Loading... Entry …" at bounding box center [343, 273] width 687 height 502
drag, startPoint x: 185, startPoint y: 252, endPoint x: 373, endPoint y: 243, distance: 188.5
click at [369, 244] on div "Loading... Reception Desk Loading... Lobby Loading... Landing Loading... Entry …" at bounding box center [343, 273] width 687 height 502
drag, startPoint x: 315, startPoint y: 167, endPoint x: 291, endPoint y: 233, distance: 70.0
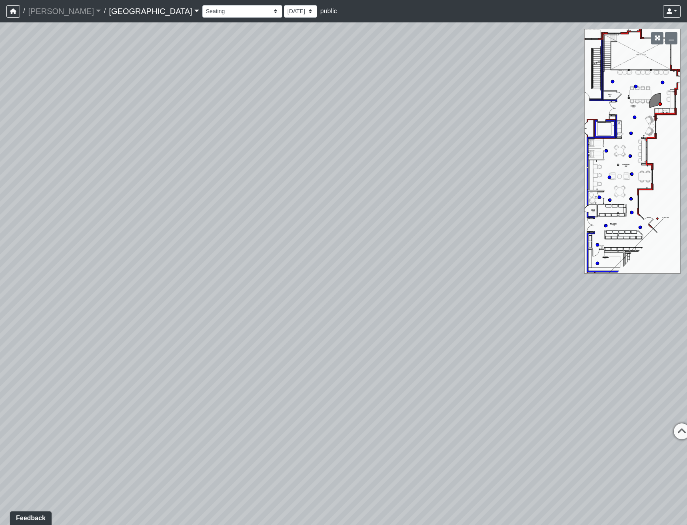
click at [312, 248] on div "Loading... Reception Desk Loading... Lobby Loading... Landing Loading... Entry …" at bounding box center [343, 273] width 687 height 502
drag, startPoint x: 412, startPoint y: 287, endPoint x: 188, endPoint y: 301, distance: 224.7
click at [190, 301] on div "Loading... Reception Desk Loading... Lobby Loading... Landing Loading... Entry …" at bounding box center [343, 273] width 687 height 502
drag, startPoint x: 313, startPoint y: 333, endPoint x: 174, endPoint y: 335, distance: 138.8
click at [215, 338] on div "Loading... Reception Desk Loading... Lobby Loading... Landing Loading... Entry …" at bounding box center [343, 273] width 687 height 502
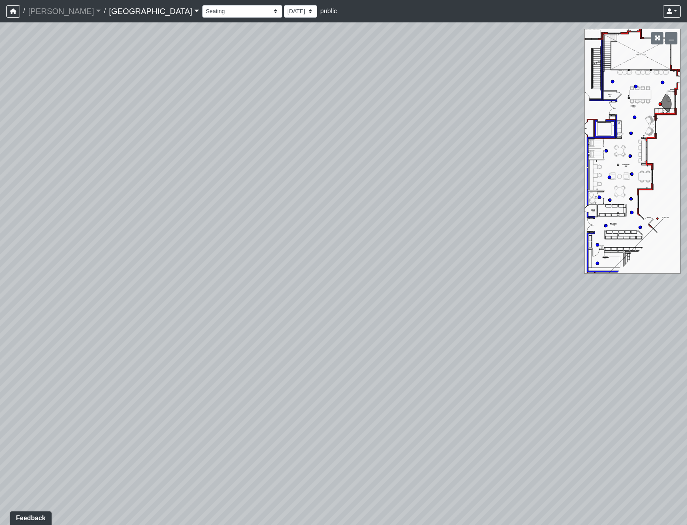
click at [282, 279] on div "Loading... Reception Desk Loading... Lobby Loading... Landing Loading... Entry …" at bounding box center [343, 273] width 687 height 502
drag, startPoint x: 311, startPoint y: 329, endPoint x: 531, endPoint y: 290, distance: 223.7
click at [498, 305] on div "Loading... Reception Desk Loading... Lobby Loading... Landing Loading... Entry …" at bounding box center [343, 273] width 687 height 502
drag, startPoint x: 149, startPoint y: 202, endPoint x: 399, endPoint y: 226, distance: 251.4
click at [417, 225] on div "Loading... Reception Desk Loading... Lobby Loading... Landing Loading... Entry …" at bounding box center [343, 273] width 687 height 502
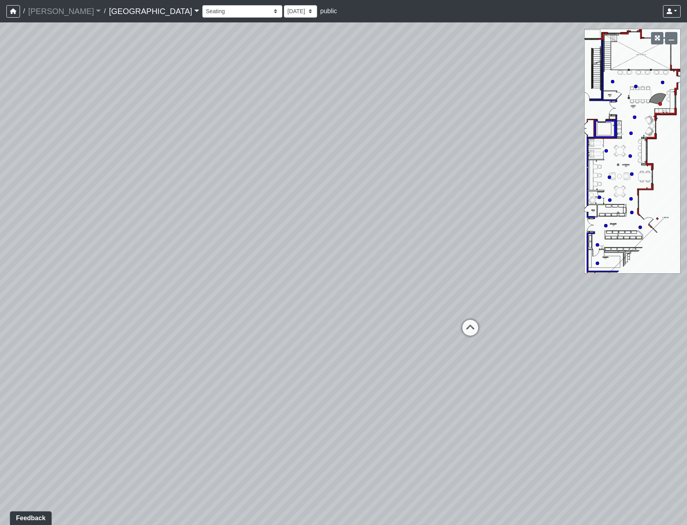
drag, startPoint x: 266, startPoint y: 285, endPoint x: 357, endPoint y: 352, distance: 113.5
click at [423, 331] on div "Loading... Reception Desk Loading... Lobby Loading... Landing Loading... Entry …" at bounding box center [343, 273] width 687 height 502
drag, startPoint x: 218, startPoint y: 368, endPoint x: 285, endPoint y: 339, distance: 72.5
click at [285, 339] on div "Loading... Reception Desk Loading... Lobby Loading... Landing Loading... Entry …" at bounding box center [343, 273] width 687 height 502
click at [149, 314] on icon at bounding box center [156, 319] width 24 height 24
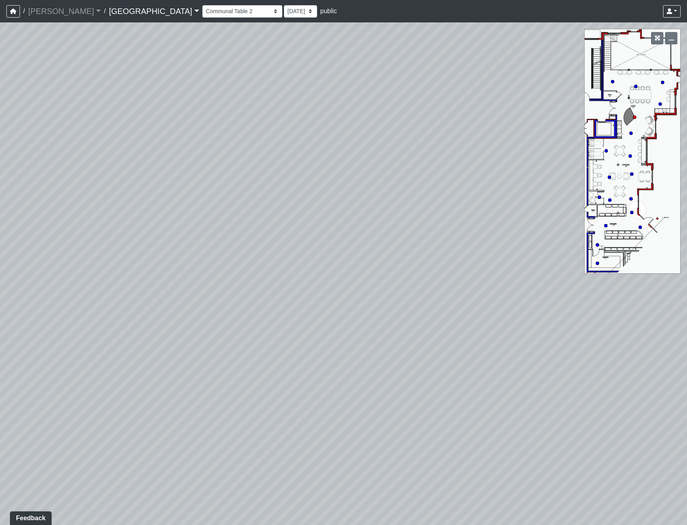
drag, startPoint x: 230, startPoint y: 309, endPoint x: 87, endPoint y: 304, distance: 143.2
click at [90, 305] on div "Loading... Reception Desk Loading... Lobby Loading... Landing Loading... Entry …" at bounding box center [343, 273] width 687 height 502
drag, startPoint x: 383, startPoint y: 294, endPoint x: 337, endPoint y: 343, distance: 67.6
click at [337, 343] on div "Loading... Reception Desk Loading... Lobby Loading... Landing Loading... Entry …" at bounding box center [343, 273] width 687 height 502
drag, startPoint x: 268, startPoint y: 351, endPoint x: 166, endPoint y: 275, distance: 127.3
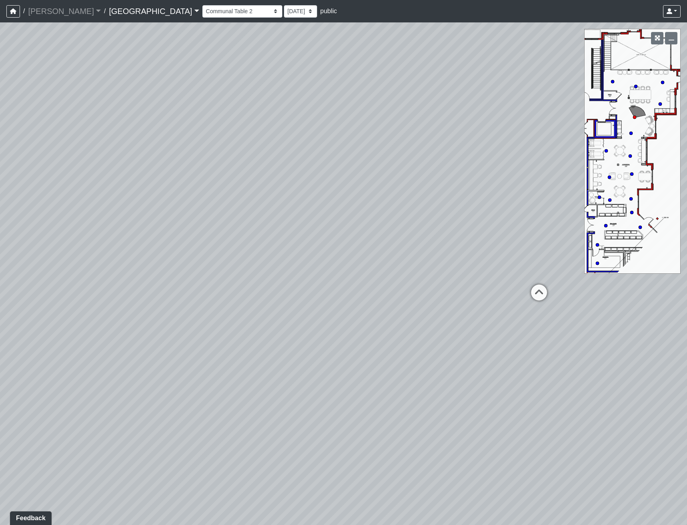
click at [160, 277] on div "Loading... Reception Desk Loading... Lobby Loading... Landing Loading... Entry …" at bounding box center [343, 273] width 687 height 502
drag, startPoint x: 195, startPoint y: 213, endPoint x: 224, endPoint y: 238, distance: 37.7
click at [224, 239] on div "Loading... Reception Desk Loading... Lobby Loading... Landing Loading... Entry …" at bounding box center [343, 273] width 687 height 502
drag, startPoint x: 340, startPoint y: 281, endPoint x: 184, endPoint y: 236, distance: 162.5
click at [184, 236] on div "Loading... Reception Desk Loading... Lobby Loading... Landing Loading... Entry …" at bounding box center [343, 273] width 687 height 502
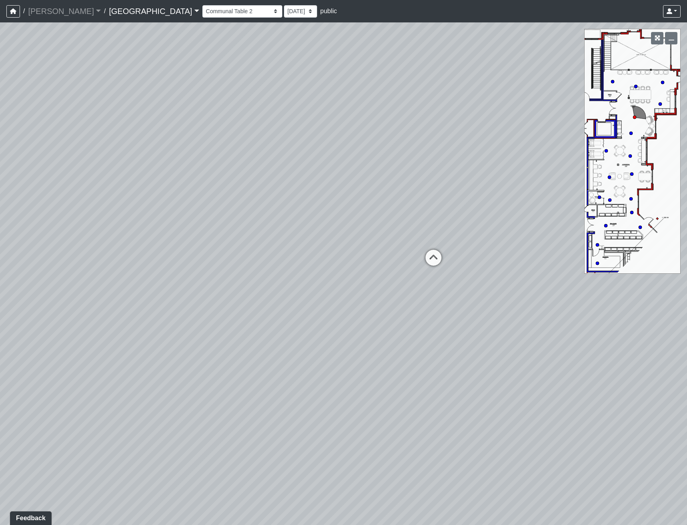
drag, startPoint x: 416, startPoint y: 273, endPoint x: 110, endPoint y: 228, distance: 309.2
click at [135, 230] on div "Loading... Reception Desk Loading... Lobby Loading... Landing Loading... Entry …" at bounding box center [343, 273] width 687 height 502
drag, startPoint x: 385, startPoint y: 279, endPoint x: 309, endPoint y: 297, distance: 78.8
click at [311, 296] on div "Loading... Reception Desk Loading... Lobby Loading... Landing Loading... Entry …" at bounding box center [343, 273] width 687 height 502
drag, startPoint x: 353, startPoint y: 297, endPoint x: 146, endPoint y: 315, distance: 208.7
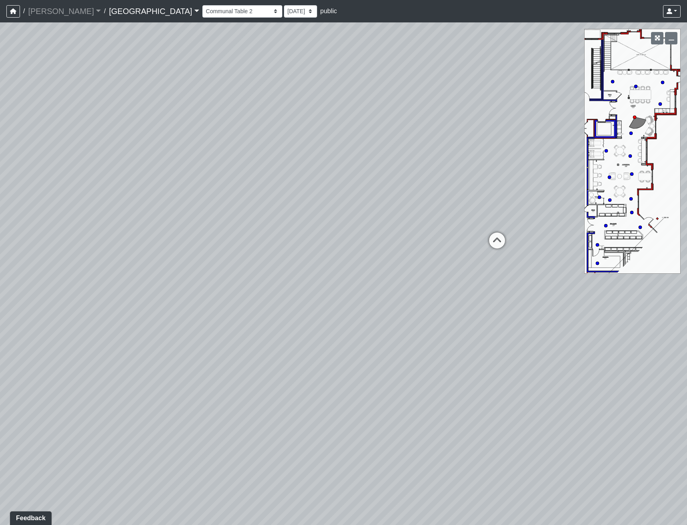
click at [176, 316] on div "Loading... Reception Desk Loading... Lobby Loading... Landing Loading... Entry …" at bounding box center [343, 273] width 687 height 502
drag, startPoint x: 298, startPoint y: 254, endPoint x: 286, endPoint y: 304, distance: 51.8
click at [286, 304] on div "Loading... Reception Desk Loading... Lobby Loading... Landing Loading... Entry …" at bounding box center [343, 273] width 687 height 502
drag, startPoint x: 299, startPoint y: 233, endPoint x: 302, endPoint y: 294, distance: 60.9
click at [305, 292] on div "Loading... Reception Desk Loading... Lobby Loading... Landing Loading... Entry …" at bounding box center [343, 273] width 687 height 502
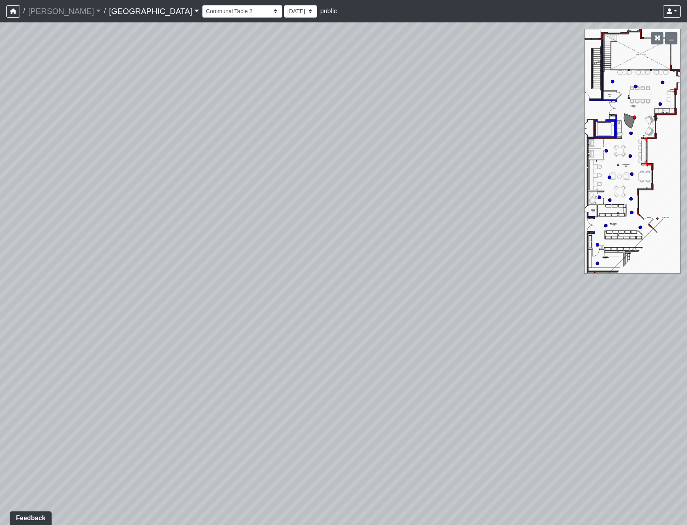
drag, startPoint x: 297, startPoint y: 258, endPoint x: 301, endPoint y: 263, distance: 5.8
click at [301, 263] on div "Loading... Reception Desk Loading... Lobby Loading... Landing Loading... Entry …" at bounding box center [343, 273] width 687 height 502
drag, startPoint x: 236, startPoint y: 255, endPoint x: 249, endPoint y: 248, distance: 15.6
click at [249, 248] on div "Loading... Reception Desk Loading... Lobby Loading... Landing Loading... Entry …" at bounding box center [343, 273] width 687 height 502
click at [464, 128] on div "Loading... Reception Desk Loading... Lobby Loading... Landing Loading... Entry …" at bounding box center [343, 273] width 687 height 502
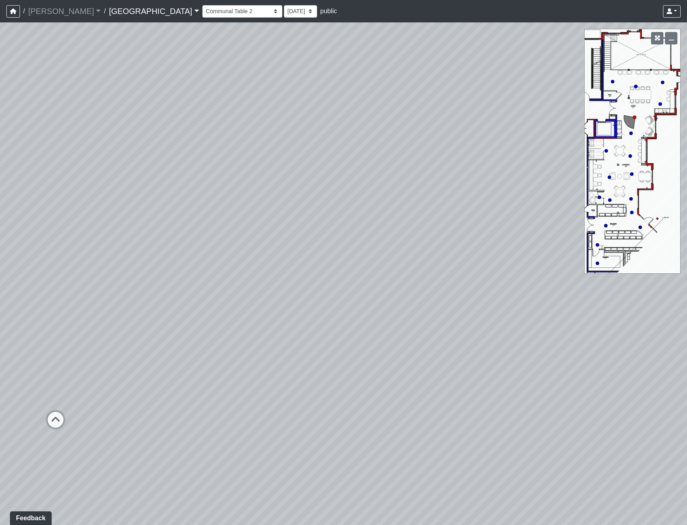
drag, startPoint x: 192, startPoint y: 260, endPoint x: 317, endPoint y: 267, distance: 125.3
click at [317, 267] on div "Loading... Reception Desk Loading... Lobby Loading... Landing Loading... Entry …" at bounding box center [343, 273] width 687 height 502
drag, startPoint x: 233, startPoint y: 267, endPoint x: 317, endPoint y: 252, distance: 85.3
click at [317, 252] on div "Loading... Reception Desk Loading... Lobby Loading... Landing Loading... Entry …" at bounding box center [343, 273] width 687 height 502
drag, startPoint x: 176, startPoint y: 216, endPoint x: 365, endPoint y: 187, distance: 190.8
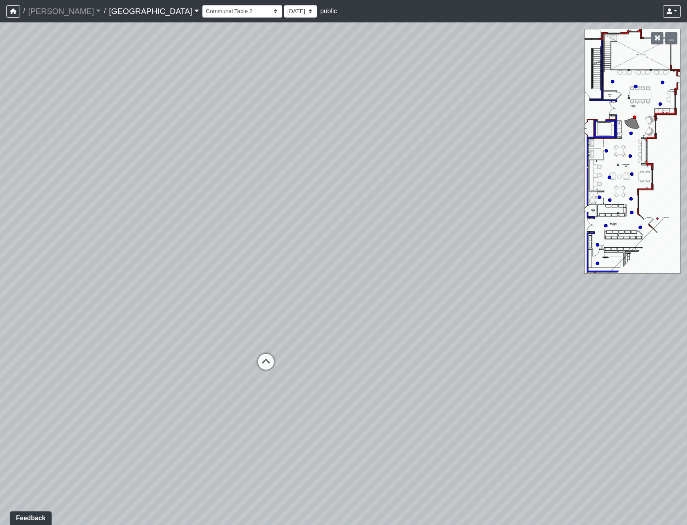
click at [365, 184] on div "Loading... Reception Desk Loading... Lobby Loading... Landing Loading... Entry …" at bounding box center [343, 273] width 687 height 502
drag, startPoint x: 258, startPoint y: 176, endPoint x: 533, endPoint y: 314, distance: 307.6
click at [515, 311] on div "Loading... Reception Desk Loading... Lobby Loading... Landing Loading... Entry …" at bounding box center [343, 273] width 687 height 502
drag, startPoint x: 237, startPoint y: 270, endPoint x: 142, endPoint y: 266, distance: 94.8
click at [153, 265] on div "Loading... Reception Desk Loading... Lobby Loading... Landing Loading... Entry …" at bounding box center [343, 273] width 687 height 502
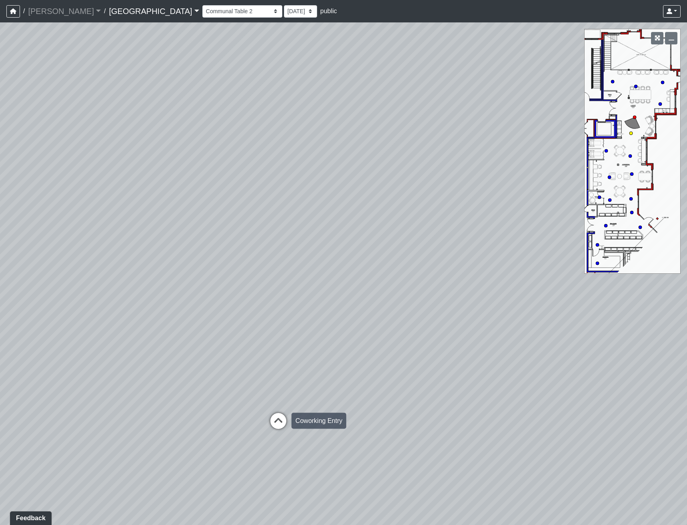
click at [289, 420] on icon at bounding box center [278, 425] width 24 height 24
drag, startPoint x: 301, startPoint y: 320, endPoint x: 470, endPoint y: 313, distance: 168.9
click at [470, 313] on div "Loading... Reception Desk Loading... Lobby Loading... Landing Loading... Entry …" at bounding box center [343, 273] width 687 height 502
drag, startPoint x: 421, startPoint y: 307, endPoint x: 216, endPoint y: 283, distance: 206.5
click at [214, 283] on div "Loading... Reception Desk Loading... Lobby Loading... Landing Loading... Entry …" at bounding box center [343, 273] width 687 height 502
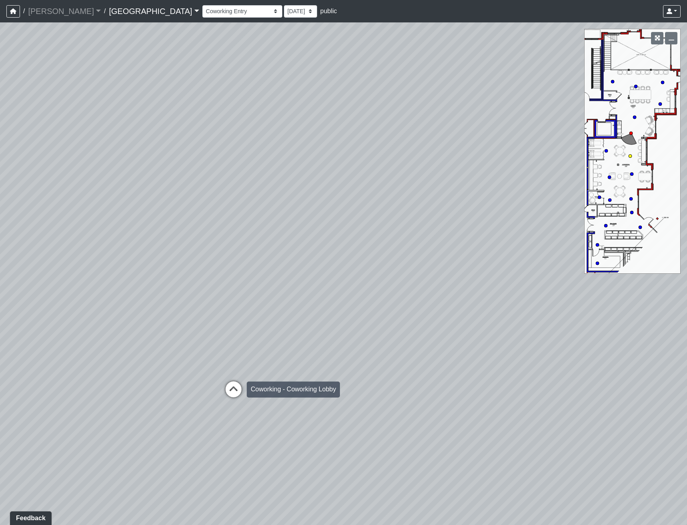
click at [233, 388] on icon at bounding box center [234, 393] width 24 height 24
drag, startPoint x: 190, startPoint y: 363, endPoint x: 75, endPoint y: 321, distance: 122.8
click at [75, 321] on div "Loading... Reception Desk Loading... Lobby Loading... Landing Loading... Entry …" at bounding box center [343, 273] width 687 height 502
drag, startPoint x: 395, startPoint y: 325, endPoint x: 170, endPoint y: 343, distance: 226.6
click at [167, 345] on div "Loading... Reception Desk Loading... Lobby Loading... Landing Loading... Entry …" at bounding box center [343, 273] width 687 height 502
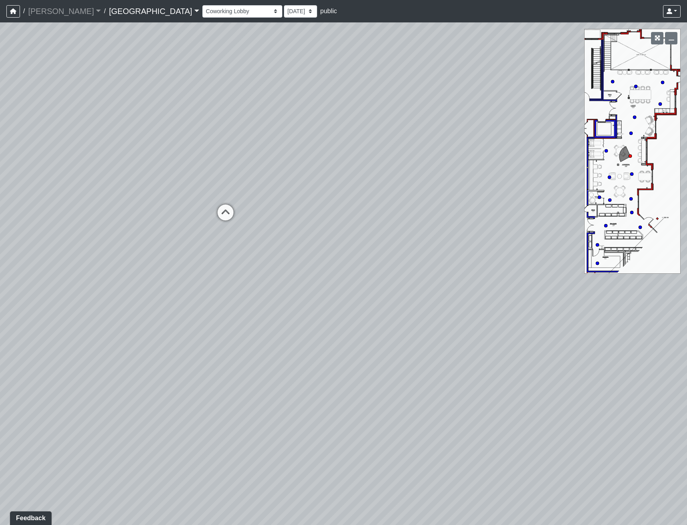
drag, startPoint x: 287, startPoint y: 305, endPoint x: 329, endPoint y: 313, distance: 43.1
click at [329, 313] on div "Loading... Reception Desk Loading... Lobby Loading... Landing Loading... Entry …" at bounding box center [343, 273] width 687 height 502
drag, startPoint x: 373, startPoint y: 324, endPoint x: 420, endPoint y: 311, distance: 48.8
click at [385, 321] on div "Loading... Reception Desk Loading... Lobby Loading... Landing Loading... Entry …" at bounding box center [343, 273] width 687 height 502
drag, startPoint x: 141, startPoint y: 220, endPoint x: 281, endPoint y: 259, distance: 146.3
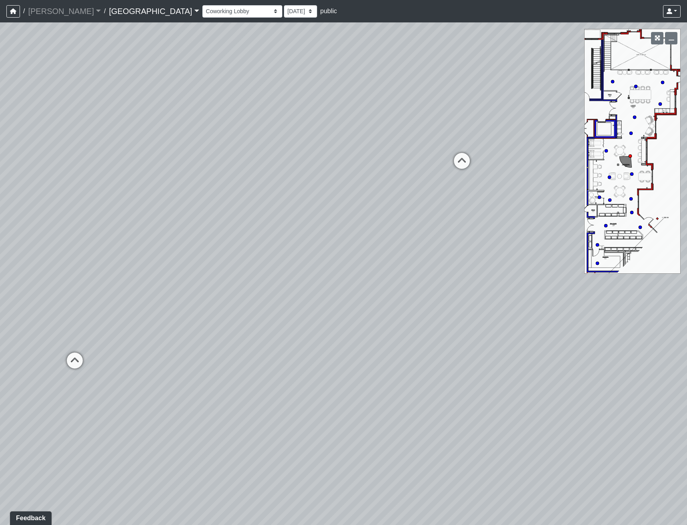
click at [289, 263] on div "Loading... Reception Desk Loading... Lobby Loading... Landing Loading... Entry …" at bounding box center [343, 273] width 687 height 502
drag, startPoint x: 413, startPoint y: 240, endPoint x: 456, endPoint y: 245, distance: 43.1
click at [474, 240] on div "Loading... Reception Desk Loading... Lobby Loading... Landing Loading... Entry …" at bounding box center [343, 273] width 687 height 502
drag, startPoint x: 191, startPoint y: 253, endPoint x: 527, endPoint y: 243, distance: 335.6
click at [472, 248] on div "Loading... Reception Desk Loading... Lobby Loading... Landing Loading... Entry …" at bounding box center [343, 273] width 687 height 502
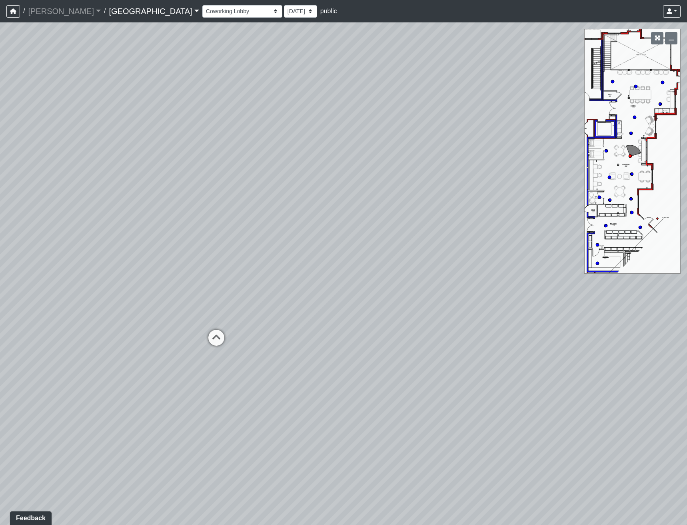
drag, startPoint x: 253, startPoint y: 249, endPoint x: 519, endPoint y: 228, distance: 267.6
click at [505, 228] on div "Loading... Reception Desk Loading... Lobby Loading... Landing Loading... Entry …" at bounding box center [343, 273] width 687 height 502
drag, startPoint x: 204, startPoint y: 242, endPoint x: 345, endPoint y: 251, distance: 141.9
click at [345, 251] on div "Loading... Reception Desk Loading... Lobby Loading... Landing Loading... Entry …" at bounding box center [343, 273] width 687 height 502
drag, startPoint x: 336, startPoint y: 273, endPoint x: 285, endPoint y: 280, distance: 52.1
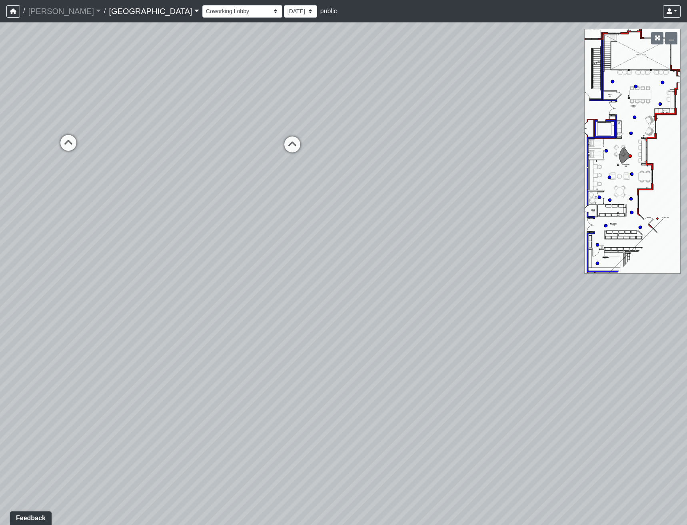
click at [342, 271] on div "Loading... Reception Desk Loading... Lobby Loading... Landing Loading... Entry …" at bounding box center [343, 273] width 687 height 502
drag, startPoint x: 62, startPoint y: 291, endPoint x: 349, endPoint y: 248, distance: 289.9
click at [345, 250] on div "Loading... Reception Desk Loading... Lobby Loading... Landing Loading... Entry …" at bounding box center [343, 273] width 687 height 502
drag, startPoint x: 276, startPoint y: 190, endPoint x: 203, endPoint y: 281, distance: 116.8
click at [204, 280] on div "Loading... Reception Desk Loading... Lobby Loading... Landing Loading... Entry …" at bounding box center [343, 273] width 687 height 502
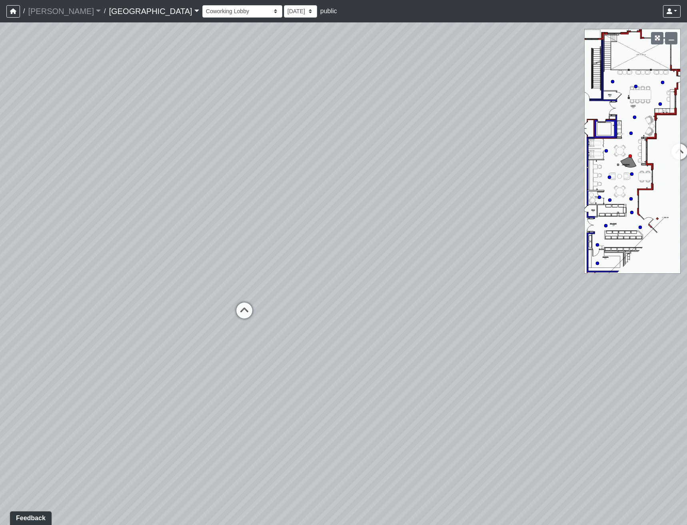
drag, startPoint x: 343, startPoint y: 175, endPoint x: 285, endPoint y: 183, distance: 59.3
click at [285, 183] on div "Loading... Reception Desk Loading... Lobby Loading... Landing Loading... Entry …" at bounding box center [343, 273] width 687 height 502
drag, startPoint x: 277, startPoint y: 175, endPoint x: 121, endPoint y: 284, distance: 190.7
click at [121, 284] on div "Loading... Reception Desk Loading... Lobby Loading... Landing Loading... Entry …" at bounding box center [343, 273] width 687 height 502
drag, startPoint x: 248, startPoint y: 200, endPoint x: 188, endPoint y: 155, distance: 74.9
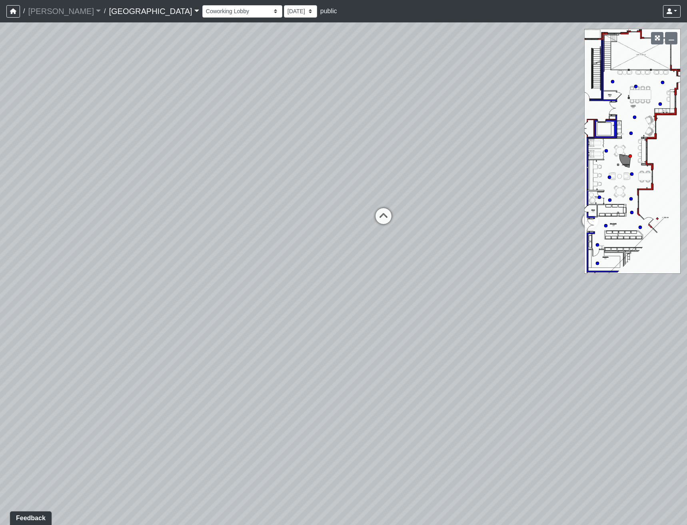
click at [188, 155] on div "Loading... Reception Desk Loading... Lobby Loading... Landing Loading... Entry …" at bounding box center [343, 273] width 687 height 502
drag, startPoint x: 258, startPoint y: 228, endPoint x: 196, endPoint y: 213, distance: 64.1
drag, startPoint x: 248, startPoint y: 208, endPoint x: 232, endPoint y: 242, distance: 37.4
click at [232, 242] on div "Loading... Reception Desk Loading... Lobby Loading... Landing Loading... Entry …" at bounding box center [343, 273] width 687 height 502
drag, startPoint x: 154, startPoint y: 275, endPoint x: 300, endPoint y: 268, distance: 145.7
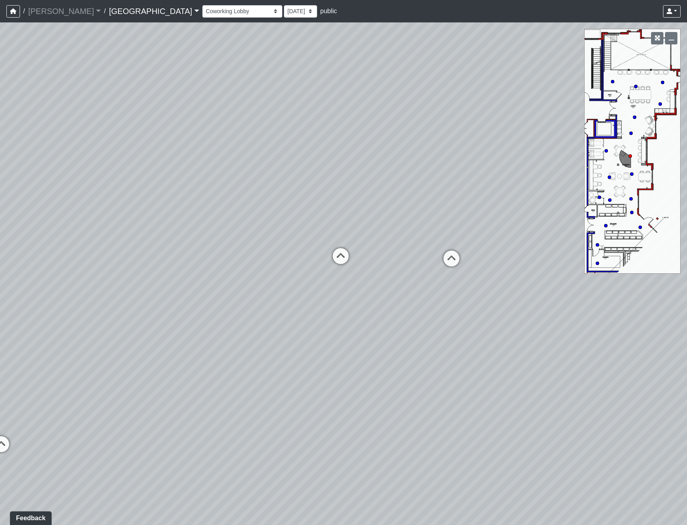
click at [300, 268] on div "Loading... Reception Desk Loading... Lobby Loading... Landing Loading... Entry …" at bounding box center [343, 273] width 687 height 502
drag, startPoint x: 200, startPoint y: 289, endPoint x: 323, endPoint y: 274, distance: 124.5
click at [322, 274] on div "Loading... Reception Desk Loading... Lobby Loading... Landing Loading... Entry …" at bounding box center [343, 273] width 687 height 502
drag, startPoint x: 350, startPoint y: 262, endPoint x: 45, endPoint y: 280, distance: 305.2
click at [45, 280] on div "Loading... Reception Desk Loading... Lobby Loading... Landing Loading... Entry …" at bounding box center [343, 273] width 687 height 502
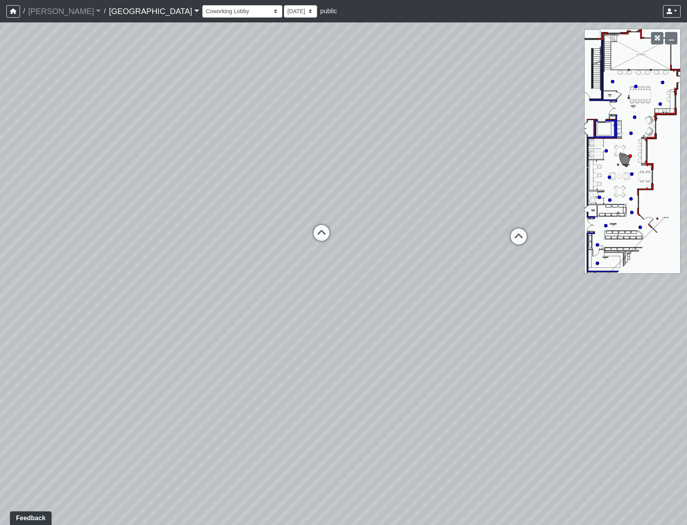
drag, startPoint x: 445, startPoint y: 292, endPoint x: 496, endPoint y: 293, distance: 51.2
click at [496, 293] on div "Loading... Reception Desk Loading... Lobby Loading... Landing Loading... Entry …" at bounding box center [343, 273] width 687 height 502
drag, startPoint x: 253, startPoint y: 310, endPoint x: 424, endPoint y: 305, distance: 170.8
click at [424, 305] on div "Loading... Reception Desk Loading... Lobby Loading... Landing Loading... Entry …" at bounding box center [343, 273] width 687 height 502
drag, startPoint x: 285, startPoint y: 266, endPoint x: 411, endPoint y: 261, distance: 126.0
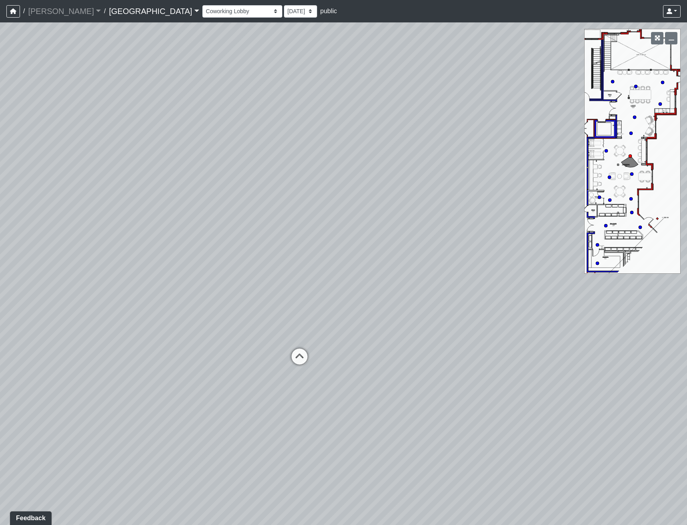
click at [410, 261] on div "Loading... Reception Desk Loading... Lobby Loading... Landing Loading... Entry …" at bounding box center [343, 273] width 687 height 502
drag, startPoint x: 382, startPoint y: 284, endPoint x: 524, endPoint y: 266, distance: 142.7
click at [499, 256] on div "Loading... Reception Desk Loading... Lobby Loading... Landing Loading... Entry …" at bounding box center [343, 273] width 687 height 502
drag, startPoint x: 118, startPoint y: 235, endPoint x: 484, endPoint y: 166, distance: 372.3
click at [406, 178] on div "Loading... Reception Desk Loading... Lobby Loading... Landing Loading... Entry …" at bounding box center [343, 273] width 687 height 502
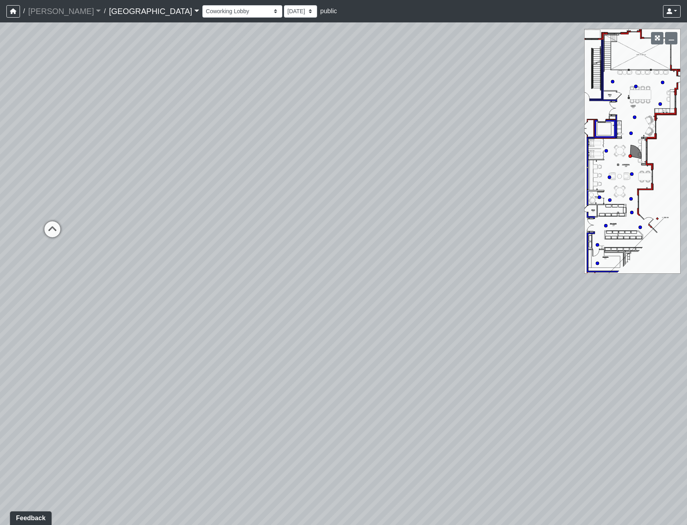
drag, startPoint x: 172, startPoint y: 214, endPoint x: 14, endPoint y: 239, distance: 160.4
click at [72, 229] on div "Loading... Reception Desk Loading... Lobby Loading... Landing Loading... Entry …" at bounding box center [343, 273] width 687 height 502
click at [328, 247] on icon at bounding box center [325, 254] width 24 height 24
drag, startPoint x: 352, startPoint y: 196, endPoint x: 280, endPoint y: 345, distance: 165.4
click at [280, 345] on div "Loading... Reception Desk Loading... Lobby Loading... Landing Loading... Entry …" at bounding box center [343, 273] width 687 height 502
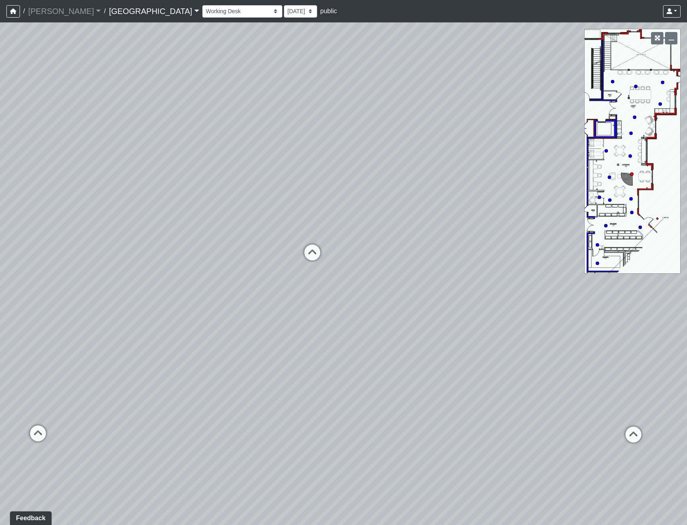
drag, startPoint x: 439, startPoint y: 337, endPoint x: 178, endPoint y: 361, distance: 262.3
click at [178, 362] on div "Loading... Reception Desk Loading... Lobby Loading... Landing Loading... Entry …" at bounding box center [343, 273] width 687 height 502
drag, startPoint x: 315, startPoint y: 310, endPoint x: 364, endPoint y: 301, distance: 49.1
click at [364, 301] on div "Loading... Reception Desk Loading... Lobby Loading... Landing Loading... Entry …" at bounding box center [343, 273] width 687 height 502
click at [268, 338] on icon at bounding box center [264, 343] width 24 height 24
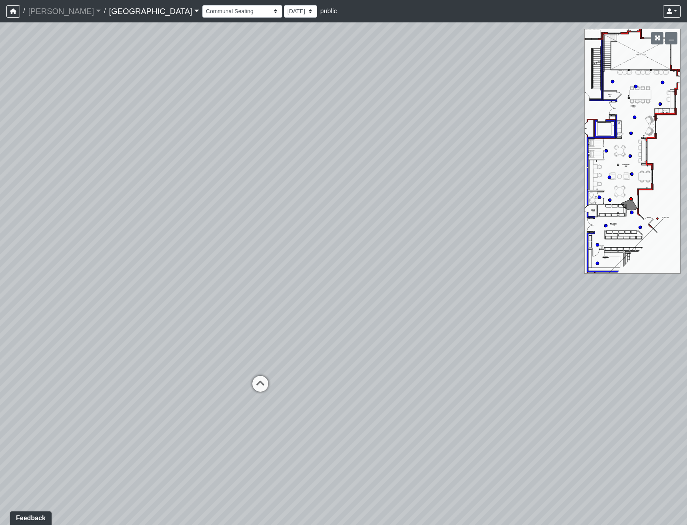
drag, startPoint x: 355, startPoint y: 290, endPoint x: 218, endPoint y: 321, distance: 141.0
click at [236, 315] on div "Loading... Reception Desk Loading... Lobby Loading... Landing Loading... Entry …" at bounding box center [343, 273] width 687 height 502
drag, startPoint x: 169, startPoint y: 295, endPoint x: 287, endPoint y: 288, distance: 118.5
click at [287, 288] on div "Loading... Reception Desk Loading... Lobby Loading... Landing Loading... Entry …" at bounding box center [343, 273] width 687 height 502
drag, startPoint x: 110, startPoint y: 330, endPoint x: 330, endPoint y: 284, distance: 225.0
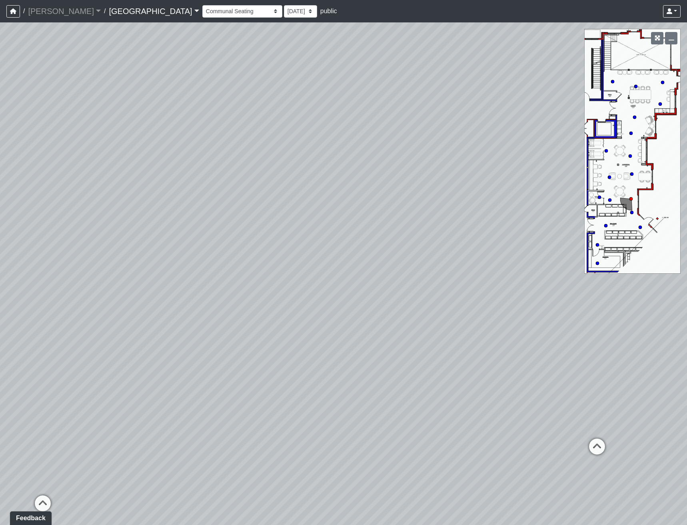
click at [330, 282] on div "Loading... Reception Desk Loading... Lobby Loading... Landing Loading... Entry …" at bounding box center [343, 273] width 687 height 502
click at [440, 362] on icon at bounding box center [437, 369] width 24 height 24
drag, startPoint x: 287, startPoint y: 275, endPoint x: 407, endPoint y: 271, distance: 119.6
click at [407, 269] on div "Loading... Reception Desk Loading... Lobby Loading... Landing Loading... Entry …" at bounding box center [343, 273] width 687 height 502
click at [366, 365] on icon at bounding box center [369, 371] width 24 height 24
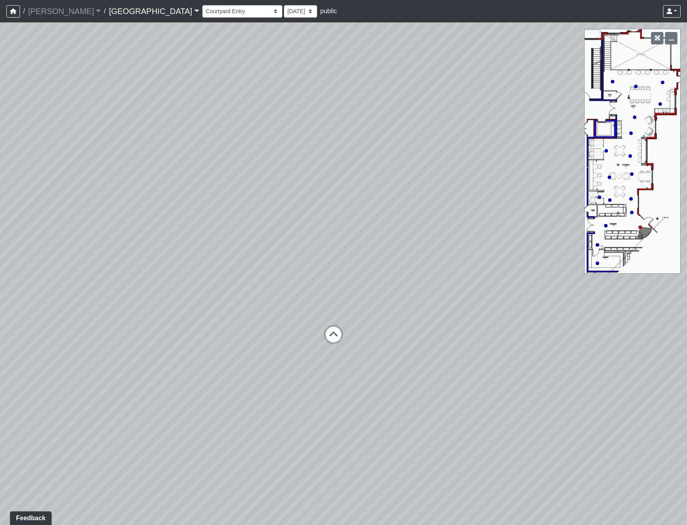
click at [332, 335] on icon at bounding box center [333, 338] width 24 height 24
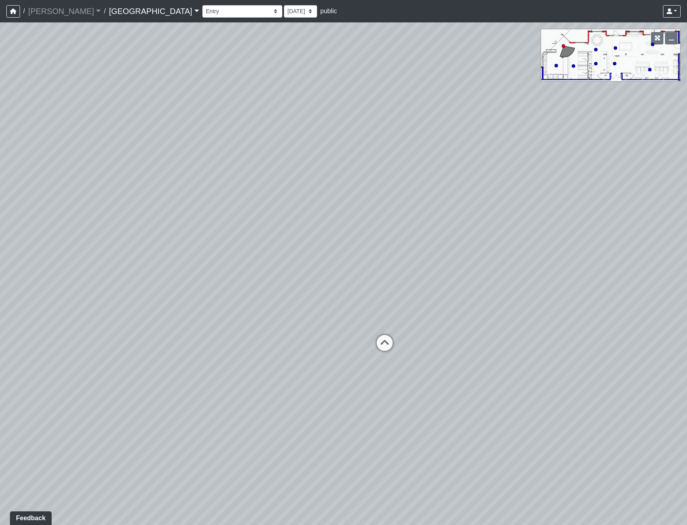
drag, startPoint x: 267, startPoint y: 351, endPoint x: 179, endPoint y: 393, distance: 98.0
click at [179, 393] on div "Loading... Reception Desk Loading... Lobby Loading... Landing Loading... Entry …" at bounding box center [343, 273] width 687 height 502
drag, startPoint x: 376, startPoint y: 414, endPoint x: 221, endPoint y: 415, distance: 154.7
click at [221, 415] on div "Loading... Reception Desk Loading... Lobby Loading... Landing Loading... Entry …" at bounding box center [343, 273] width 687 height 502
drag, startPoint x: 562, startPoint y: 375, endPoint x: 373, endPoint y: 377, distance: 189.5
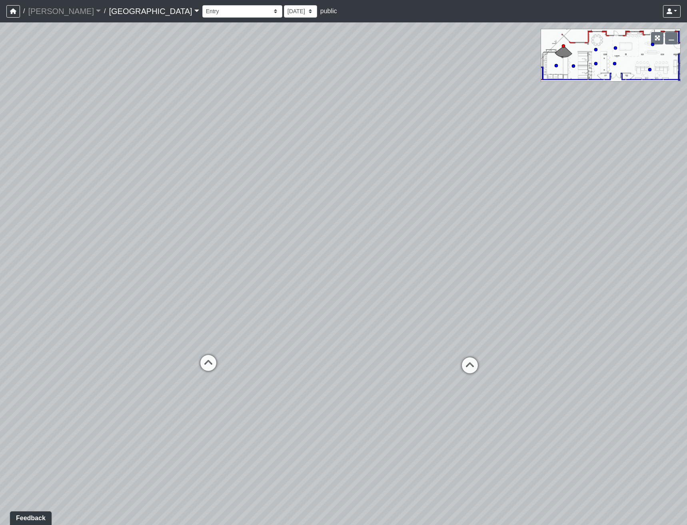
click at [373, 378] on div "Loading... Reception Desk Loading... Lobby Loading... Landing Loading... Entry …" at bounding box center [343, 273] width 687 height 502
drag, startPoint x: 264, startPoint y: 431, endPoint x: 149, endPoint y: 423, distance: 115.5
click at [148, 423] on div "Loading... Reception Desk Loading... Lobby Loading... Landing Loading... Entry …" at bounding box center [343, 273] width 687 height 502
drag, startPoint x: 243, startPoint y: 413, endPoint x: 422, endPoint y: 388, distance: 181.2
click at [422, 387] on div "Loading... Reception Desk Loading... Lobby Loading... Landing Loading... Entry …" at bounding box center [343, 273] width 687 height 502
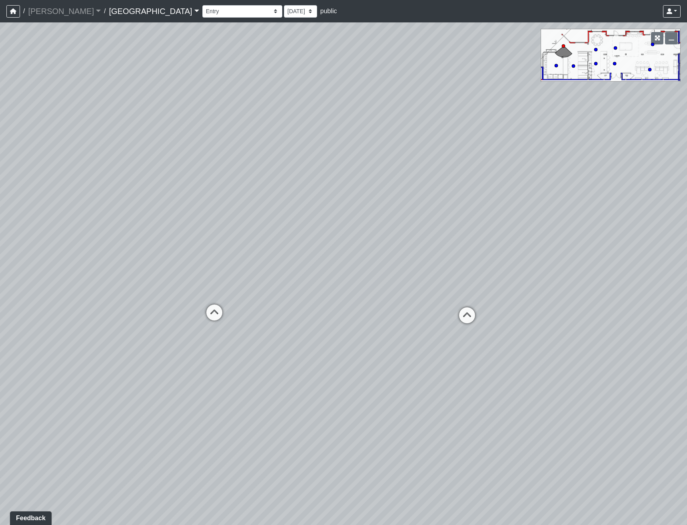
drag, startPoint x: 331, startPoint y: 385, endPoint x: 374, endPoint y: 386, distance: 42.8
click at [374, 386] on div "Loading... Reception Desk Loading... Lobby Loading... Landing Loading... Entry …" at bounding box center [343, 273] width 687 height 502
drag, startPoint x: 285, startPoint y: 373, endPoint x: 370, endPoint y: 372, distance: 85.6
click at [351, 372] on div "Loading... Reception Desk Loading... Lobby Loading... Landing Loading... Entry …" at bounding box center [343, 273] width 687 height 502
drag, startPoint x: 387, startPoint y: 353, endPoint x: 483, endPoint y: 350, distance: 96.4
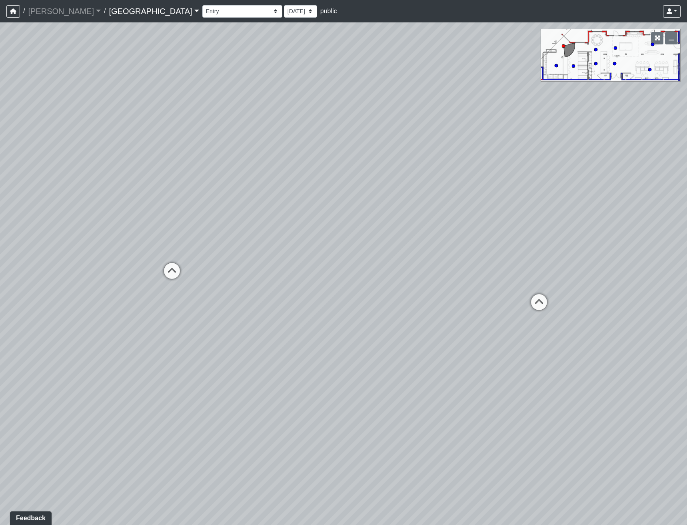
click at [481, 350] on div "Loading... Reception Desk Loading... Lobby Loading... Landing Loading... Entry …" at bounding box center [343, 273] width 687 height 502
drag, startPoint x: 243, startPoint y: 311, endPoint x: 345, endPoint y: 316, distance: 102.5
click at [345, 316] on div "Loading... Reception Desk Loading... Lobby Loading... Landing Loading... Entry …" at bounding box center [343, 273] width 687 height 502
click at [296, 259] on icon at bounding box center [289, 264] width 24 height 24
drag, startPoint x: 459, startPoint y: 289, endPoint x: 29, endPoint y: 288, distance: 429.8
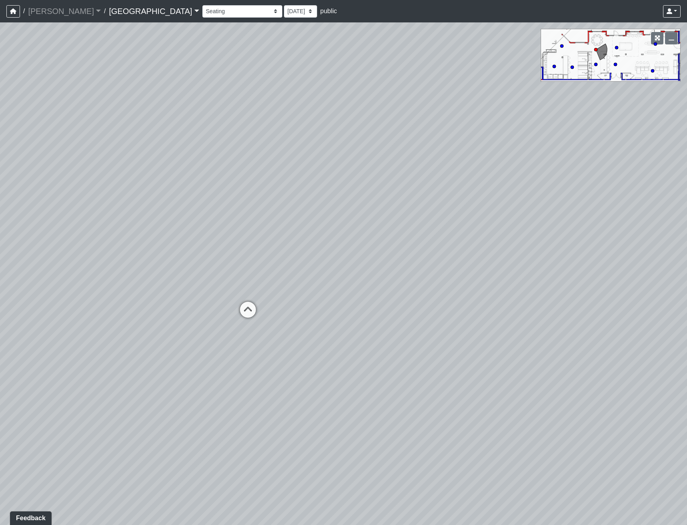
click at [86, 287] on div "Loading... Reception Desk Loading... Lobby Loading... Landing Loading... Entry …" at bounding box center [343, 273] width 687 height 502
drag, startPoint x: 262, startPoint y: 247, endPoint x: 313, endPoint y: 248, distance: 50.8
click at [301, 247] on div "Loading... Reception Desk Loading... Lobby Loading... Landing Loading... Entry …" at bounding box center [343, 273] width 687 height 502
drag, startPoint x: 257, startPoint y: 229, endPoint x: 331, endPoint y: 275, distance: 87.4
click at [331, 275] on div "Loading... Reception Desk Loading... Lobby Loading... Landing Loading... Entry …" at bounding box center [343, 273] width 687 height 502
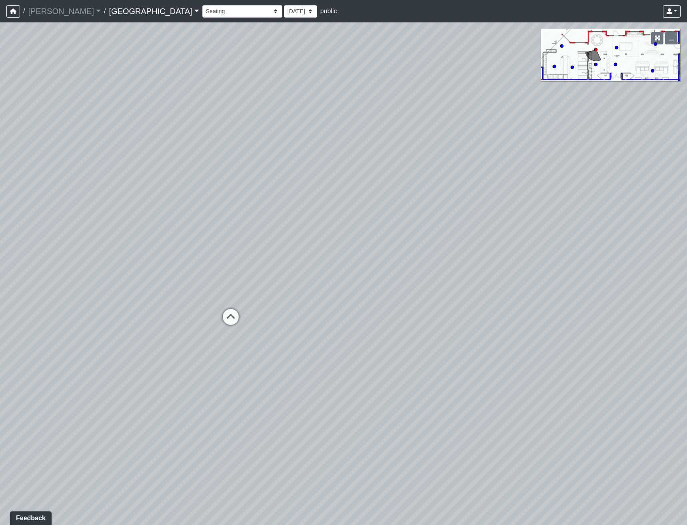
drag, startPoint x: 190, startPoint y: 259, endPoint x: 384, endPoint y: 257, distance: 194.7
click at [379, 257] on div "Loading... Reception Desk Loading... Lobby Loading... Landing Loading... Entry …" at bounding box center [343, 273] width 687 height 502
drag, startPoint x: 167, startPoint y: 253, endPoint x: 456, endPoint y: 226, distance: 289.9
click at [450, 227] on div "Loading... Reception Desk Loading... Lobby Loading... Landing Loading... Entry …" at bounding box center [343, 273] width 687 height 502
drag, startPoint x: 149, startPoint y: 275, endPoint x: 373, endPoint y: 272, distance: 224.7
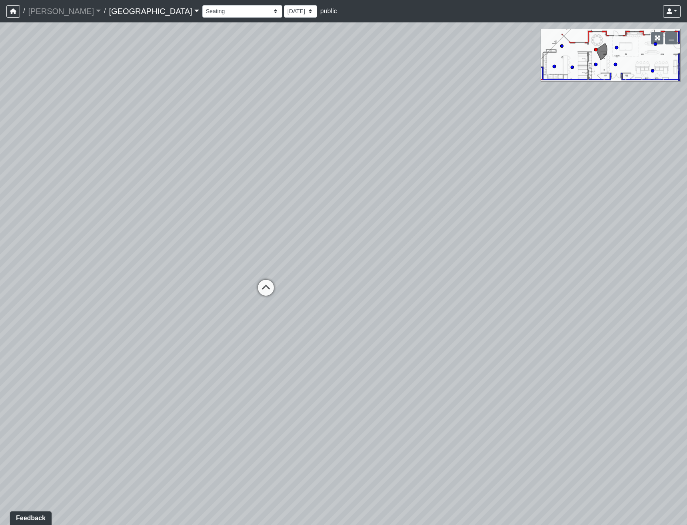
click at [374, 272] on div "Loading... Reception Desk Loading... Lobby Loading... Landing Loading... Entry …" at bounding box center [343, 273] width 687 height 502
drag, startPoint x: 215, startPoint y: 295, endPoint x: 376, endPoint y: 277, distance: 162.5
click at [366, 278] on div "Loading... Reception Desk Loading... Lobby Loading... Landing Loading... Entry …" at bounding box center [343, 273] width 687 height 502
drag, startPoint x: 279, startPoint y: 278, endPoint x: 313, endPoint y: 284, distance: 34.9
click at [313, 284] on div "Loading... Reception Desk Loading... Lobby Loading... Landing Loading... Entry …" at bounding box center [343, 273] width 687 height 502
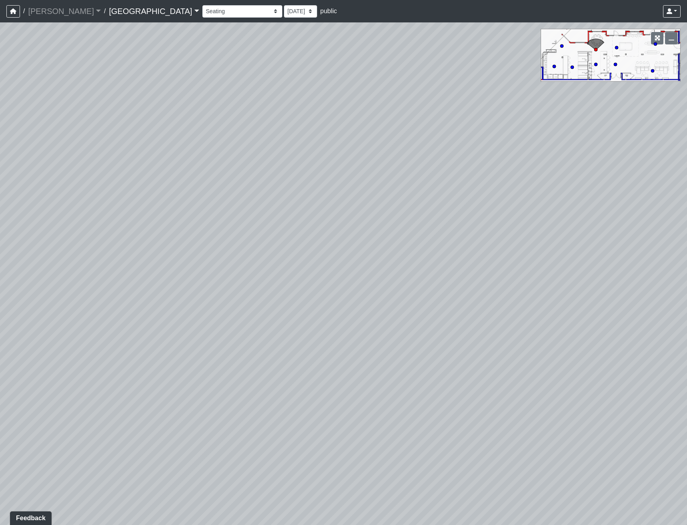
drag, startPoint x: 319, startPoint y: 232, endPoint x: 326, endPoint y: 281, distance: 49.3
click at [326, 281] on div "Loading... Reception Desk Loading... Lobby Loading... Landing Loading... Entry …" at bounding box center [343, 273] width 687 height 502
drag
click at [0, 319] on html "/ [PERSON_NAME] Loading... / [GEOGRAPHIC_DATA] [GEOGRAPHIC_DATA] Loading... [GE…" at bounding box center [343, 262] width 687 height 525
click at [509, 308] on icon at bounding box center [507, 315] width 24 height 24
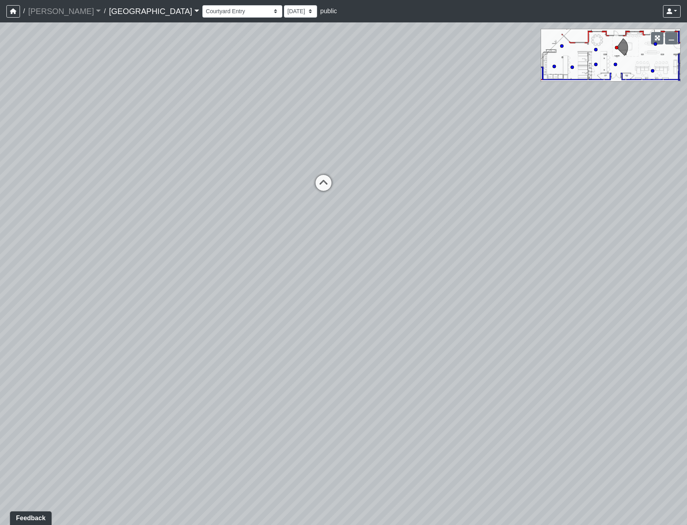
click at [360, 311] on div "Loading... Reception Desk Loading... Lobby Loading... Landing Loading... Entry …" at bounding box center [343, 273] width 687 height 502
click at [171, 308] on div "Loading... Reception Desk Loading... Lobby Loading... Landing Loading... Entry …" at bounding box center [343, 273] width 687 height 502
click at [137, 341] on div "Loading... Reception Desk Loading... Lobby Loading... Landing Loading... Entry …" at bounding box center [343, 273] width 687 height 502
click at [172, 323] on div "Loading... Reception Desk Loading... Lobby Loading... Landing Loading... Entry …" at bounding box center [343, 273] width 687 height 502
click at [221, 318] on div "Loading... Reception Desk Loading... Lobby Loading... Landing Loading... Entry …" at bounding box center [343, 273] width 687 height 502
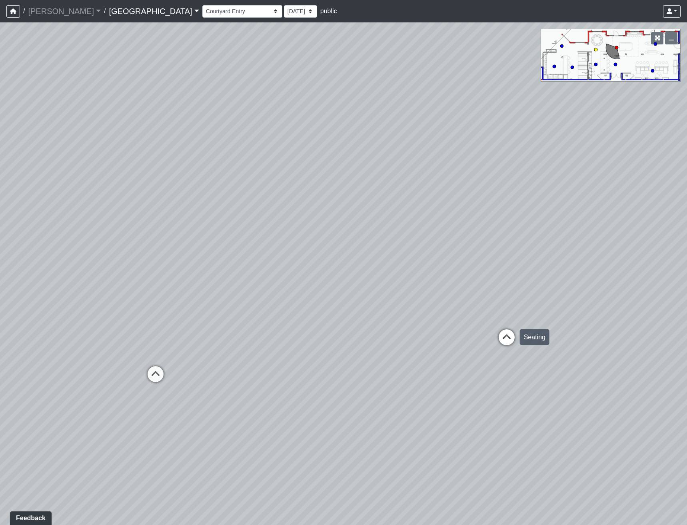
click at [507, 335] on icon at bounding box center [507, 341] width 24 height 24
click at [148, 353] on icon at bounding box center [151, 351] width 24 height 24
click at [229, 291] on div "Loading... Reception Desk Loading... Lobby Loading... Landing Loading... Entry …" at bounding box center [343, 273] width 687 height 502
click at [469, 281] on div "Loading... Reception Desk Loading... Lobby Loading... Landing Loading... Entry …" at bounding box center [343, 273] width 687 height 502
click at [388, 302] on div "Loading... Reception Desk Loading... Lobby Loading... Landing Loading... Entry …" at bounding box center [343, 273] width 687 height 502
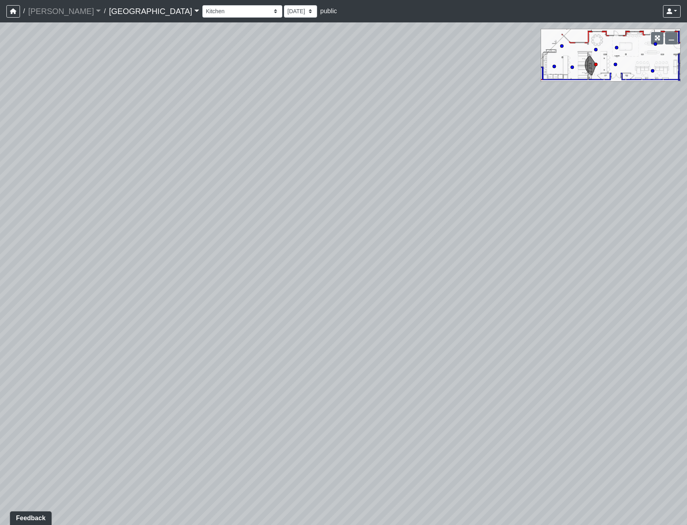
click at [309, 336] on div "Loading... Reception Desk Loading... Lobby Loading... Landing Loading... Entry …" at bounding box center [343, 273] width 687 height 502
drag, startPoint x: 325, startPoint y: 291, endPoint x: 194, endPoint y: 271, distance: 132.3
click at [199, 273] on div "Loading... Reception Desk Loading... Lobby Loading... Landing Loading... Entry …" at bounding box center [343, 273] width 687 height 502
click at [656, 38] on icon "button" at bounding box center [658, 38] width 6 height 6
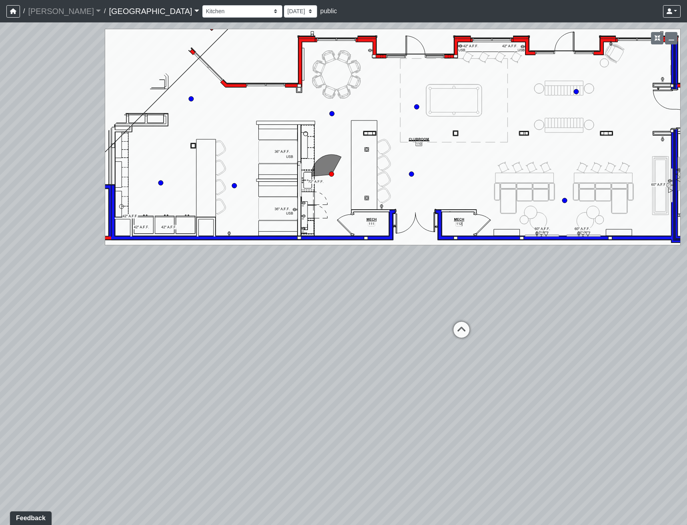
click at [202, 18] on div "Clubroom Lobby Courtyard Entry Kitchen Kitchen Stools Seating TV Lounge Banquet…" at bounding box center [441, 12] width 478 height 16
click at [202, 12] on select "Clubroom Lobby Courtyard Entry Kitchen Kitchen Stools Seating TV Lounge Banquet…" at bounding box center [242, 11] width 80 height 12
click at [294, 117] on div "Loading... Reception Desk Loading... Lobby Loading... Landing Loading... Entry …" at bounding box center [343, 273] width 687 height 502
click at [192, 99] on circle at bounding box center [191, 98] width 5 height 5
drag, startPoint x: 197, startPoint y: 288, endPoint x: 678, endPoint y: 291, distance: 481.0
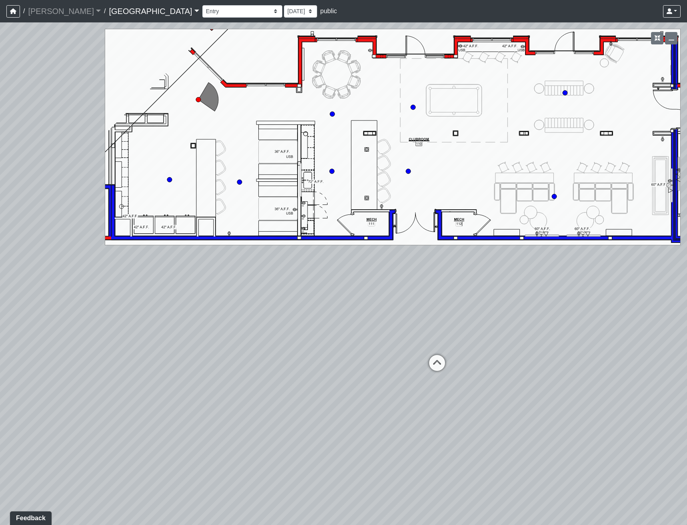
click at [673, 291] on div "Loading... Reception Desk Loading... Lobby Loading... Landing Loading... Entry …" at bounding box center [343, 273] width 687 height 502
drag, startPoint x: 299, startPoint y: 332, endPoint x: 678, endPoint y: 329, distance: 378.3
click at [678, 330] on div "Loading... Reception Desk Loading... Lobby Loading... Landing Loading... Entry …" at bounding box center [343, 273] width 687 height 502
drag, startPoint x: 236, startPoint y: 333, endPoint x: 292, endPoint y: 327, distance: 55.9
click at [292, 327] on div "Loading... Reception Desk Loading... Lobby Loading... Landing Loading... Entry …" at bounding box center [343, 273] width 687 height 502
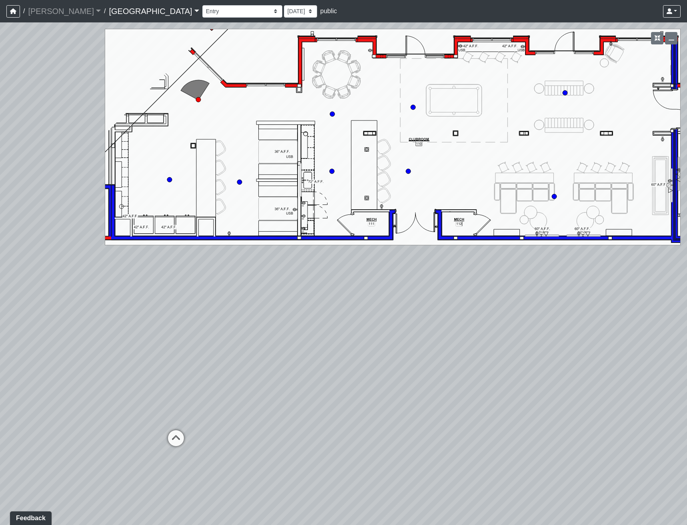
drag, startPoint x: 447, startPoint y: 332, endPoint x: 204, endPoint y: 334, distance: 243.5
click at [204, 334] on div "Loading... Reception Desk Loading... Lobby Loading... Landing Loading... Entry …" at bounding box center [343, 273] width 687 height 502
click at [202, 14] on select "Clubroom Lobby Courtyard Entry Kitchen Kitchen Stools Seating TV Lounge Banquet…" at bounding box center [242, 11] width 80 height 12
click at [189, 339] on div "Loading... Reception Desk Loading... Lobby Loading... Landing Loading... Entry …" at bounding box center [343, 273] width 687 height 502
drag, startPoint x: 269, startPoint y: 387, endPoint x: 182, endPoint y: 397, distance: 87.8
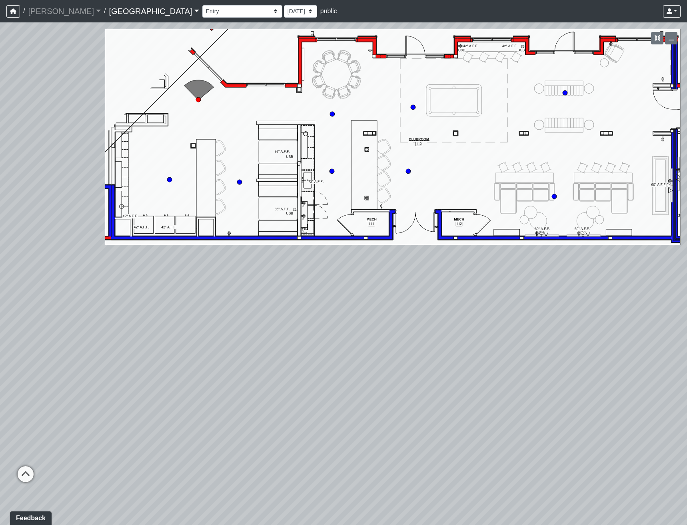
click at [182, 397] on div "Loading... Reception Desk Loading... Lobby Loading... Landing Loading... Entry …" at bounding box center [343, 273] width 687 height 502
drag, startPoint x: 367, startPoint y: 369, endPoint x: 168, endPoint y: 370, distance: 199.1
click at [168, 370] on div "Loading... Reception Desk Loading... Lobby Loading... Landing Loading... Entry …" at bounding box center [343, 273] width 687 height 502
click at [171, 180] on circle at bounding box center [169, 179] width 5 height 5
drag, startPoint x: 313, startPoint y: 302, endPoint x: 162, endPoint y: 292, distance: 151.1
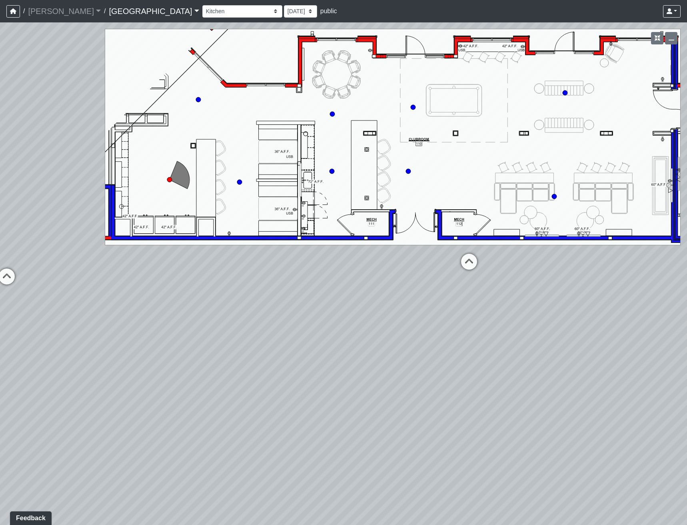
click at [162, 292] on div "Loading... Reception Desk Loading... Lobby Loading... Landing Loading... Entry …" at bounding box center [343, 273] width 687 height 502
click at [202, 14] on select "Clubroom Lobby Courtyard Entry Kitchen Kitchen Stools Seating TV Lounge Banquet…" at bounding box center [242, 11] width 80 height 12
click at [208, 16] on select "Clubroom Lobby Courtyard Entry Kitchen Kitchen Stools Seating TV Lounge Banquet…" at bounding box center [242, 11] width 80 height 12
click at [409, 172] on circle at bounding box center [408, 171] width 5 height 5
click at [578, 94] on icon at bounding box center [576, 92] width 6 height 6
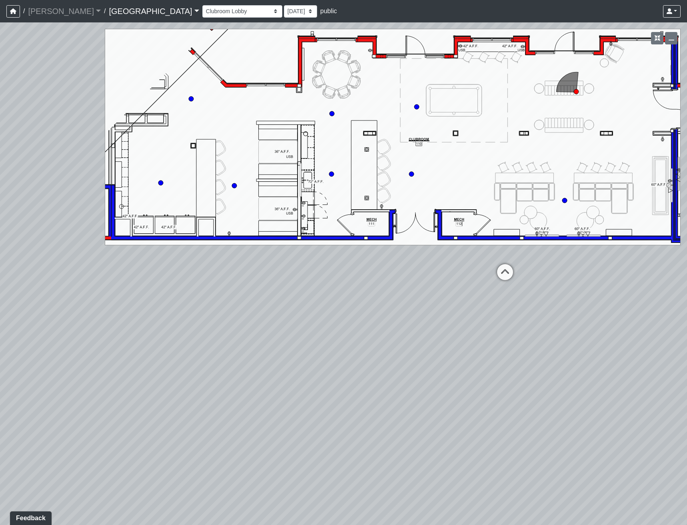
drag, startPoint x: 466, startPoint y: 286, endPoint x: 109, endPoint y: 307, distance: 357.2
click at [111, 305] on div "Loading... Reception Desk Loading... Lobby Loading... Landing Loading... Entry …" at bounding box center [343, 273] width 687 height 502
drag, startPoint x: 523, startPoint y: 293, endPoint x: 205, endPoint y: 293, distance: 318.7
click at [260, 293] on div "Loading... Reception Desk Loading... Lobby Loading... Landing Loading... Entry …" at bounding box center [343, 273] width 687 height 502
drag, startPoint x: 486, startPoint y: 296, endPoint x: 426, endPoint y: 303, distance: 60.4
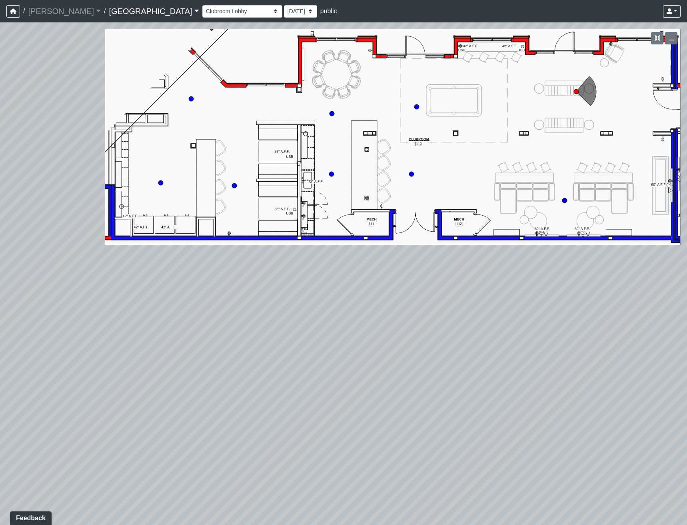
click at [426, 303] on div "Loading... Reception Desk Loading... Lobby Loading... Landing Loading... Entry …" at bounding box center [343, 273] width 687 height 502
click at [669, 39] on icon "button" at bounding box center [672, 38] width 6 height 6
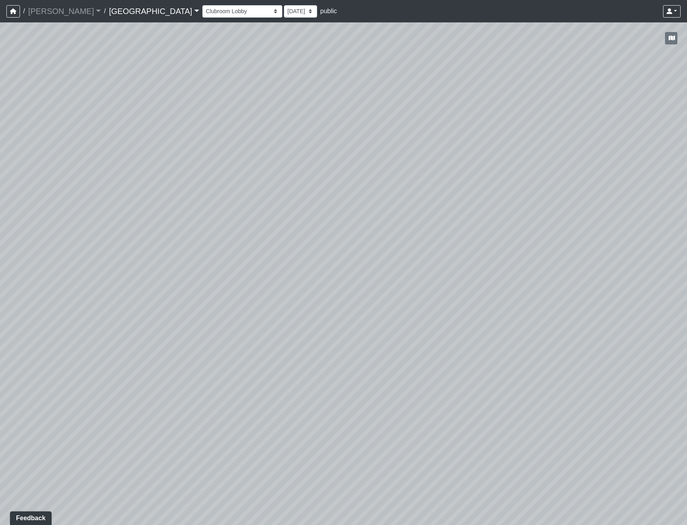
click at [416, 321] on div "Loading... Reception Desk Loading... Lobby Loading... Landing Loading... Entry …" at bounding box center [343, 273] width 687 height 502
drag, startPoint x: 514, startPoint y: 257, endPoint x: 272, endPoint y: 224, distance: 244.2
click at [283, 237] on div "Loading... Reception Desk Loading... Lobby Loading... Landing Loading... Entry …" at bounding box center [343, 273] width 687 height 502
drag, startPoint x: 250, startPoint y: 385, endPoint x: 587, endPoint y: 334, distance: 340.8
click at [587, 334] on div "Loading... Reception Desk Loading... Lobby Loading... Landing Loading... Entry …" at bounding box center [343, 273] width 687 height 502
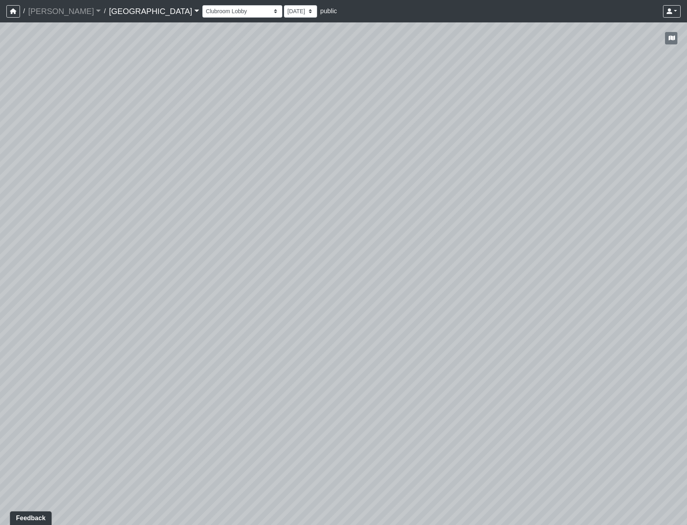
drag, startPoint x: 289, startPoint y: 375, endPoint x: 517, endPoint y: 388, distance: 227.5
click at [509, 385] on div "Loading... Reception Desk Loading... Lobby Loading... Landing Loading... Entry …" at bounding box center [343, 273] width 687 height 502
drag, startPoint x: 163, startPoint y: 364, endPoint x: 476, endPoint y: 368, distance: 313.1
click at [476, 368] on div "Loading... Reception Desk Loading... Lobby Loading... Landing Loading... Entry …" at bounding box center [343, 273] width 687 height 502
drag, startPoint x: 191, startPoint y: 355, endPoint x: 570, endPoint y: 353, distance: 379.5
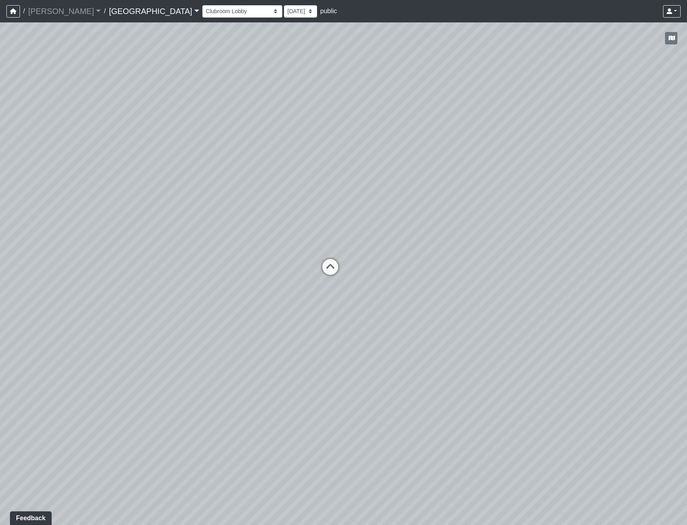
click at [570, 353] on div "Loading... Reception Desk Loading... Lobby Loading... Landing Loading... Entry …" at bounding box center [343, 273] width 687 height 502
drag, startPoint x: 235, startPoint y: 358, endPoint x: 551, endPoint y: 360, distance: 316.3
click at [551, 360] on div "Loading... Reception Desk Loading... Lobby Loading... Landing Loading... Entry …" at bounding box center [343, 273] width 687 height 502
drag, startPoint x: 261, startPoint y: 403, endPoint x: 358, endPoint y: 396, distance: 97.0
click at [358, 396] on div "Loading... Reception Desk Loading... Lobby Loading... Landing Loading... Entry …" at bounding box center [343, 273] width 687 height 502
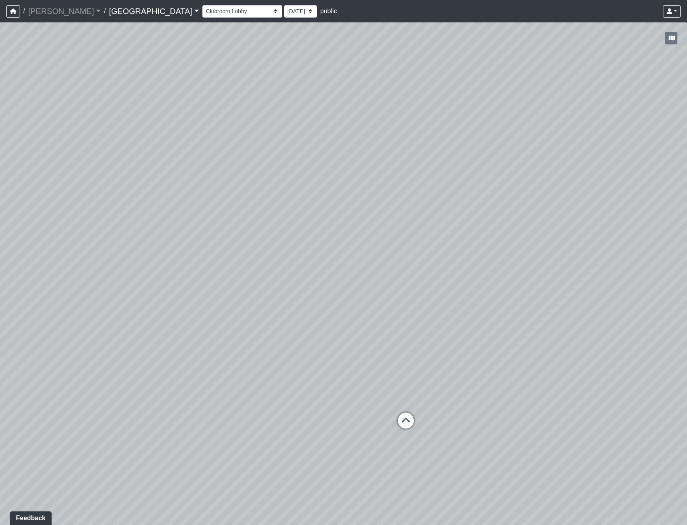
drag, startPoint x: 432, startPoint y: 202, endPoint x: 421, endPoint y: 316, distance: 114.9
click at [421, 316] on div "Loading... Reception Desk Loading... Lobby Loading... Landing Loading... Entry …" at bounding box center [343, 273] width 687 height 502
drag, startPoint x: 208, startPoint y: 347, endPoint x: 462, endPoint y: 315, distance: 256.0
drag, startPoint x: 405, startPoint y: 358, endPoint x: 471, endPoint y: 351, distance: 65.6
click at [476, 356] on div "Loading... Reception Desk Loading... Lobby Loading... Landing Loading... Entry …" at bounding box center [343, 273] width 687 height 502
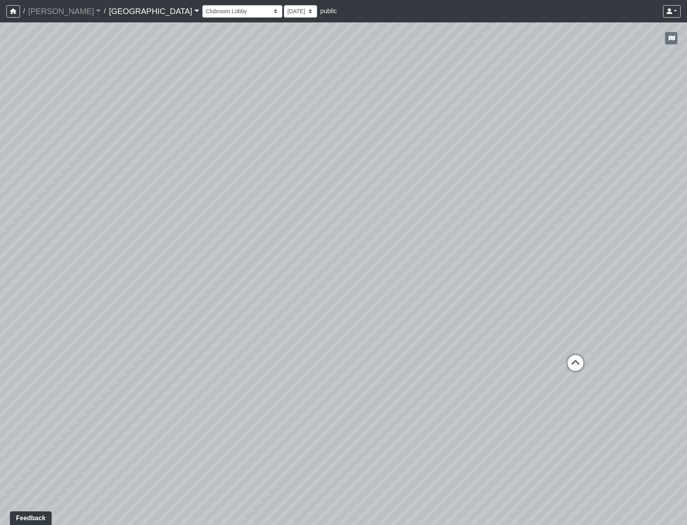
drag, startPoint x: 388, startPoint y: 277, endPoint x: 414, endPoint y: 263, distance: 29.1
click at [411, 266] on div "Loading... Reception Desk Loading... Lobby Loading... Landing Loading... Entry …" at bounding box center [343, 273] width 687 height 502
drag, startPoint x: 236, startPoint y: 230, endPoint x: 331, endPoint y: 210, distance: 98.1
click at [330, 210] on div "Loading... Reception Desk Loading... Lobby Loading... Landing Loading... Entry …" at bounding box center [343, 273] width 687 height 502
drag, startPoint x: 338, startPoint y: 288, endPoint x: 362, endPoint y: 288, distance: 24.4
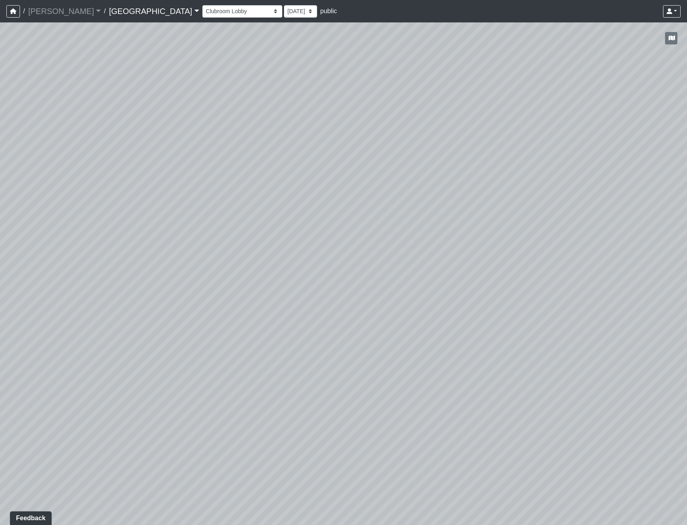
click at [362, 288] on div "Loading... Reception Desk Loading... Lobby Loading... Landing Loading... Entry …" at bounding box center [343, 273] width 687 height 502
drag, startPoint x: 215, startPoint y: 373, endPoint x: 181, endPoint y: 350, distance: 40.8
drag, startPoint x: 300, startPoint y: 376, endPoint x: 349, endPoint y: 363, distance: 49.9
click at [337, 372] on div "Loading... Reception Desk Loading... Lobby Loading... Landing Loading... Entry …" at bounding box center [343, 273] width 687 height 502
drag, startPoint x: 466, startPoint y: 333, endPoint x: 328, endPoint y: 333, distance: 137.9
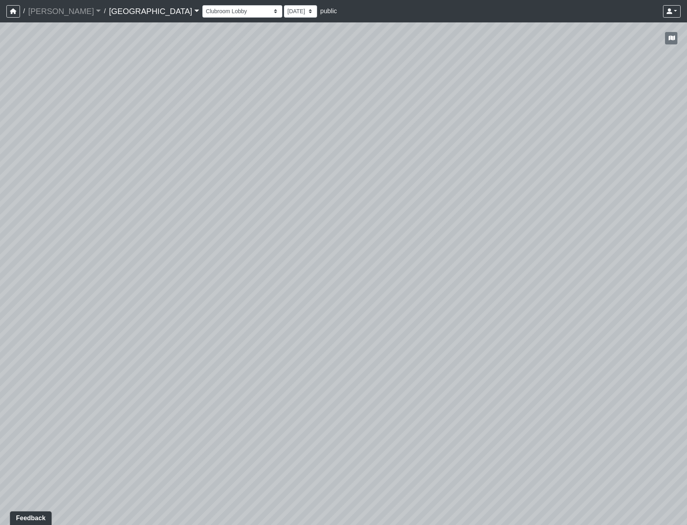
click at [336, 333] on div "Loading... Reception Desk Loading... Lobby Loading... Landing Loading... Entry …" at bounding box center [343, 273] width 687 height 502
drag, startPoint x: 375, startPoint y: 329, endPoint x: 300, endPoint y: 325, distance: 74.9
click at [305, 325] on div "Loading... Reception Desk Loading... Lobby Loading... Landing Loading... Entry …" at bounding box center [343, 273] width 687 height 502
drag, startPoint x: 336, startPoint y: 313, endPoint x: 280, endPoint y: 314, distance: 55.6
click at [318, 313] on div "Loading... Reception Desk Loading... Lobby Loading... Landing Loading... Entry …" at bounding box center [343, 273] width 687 height 502
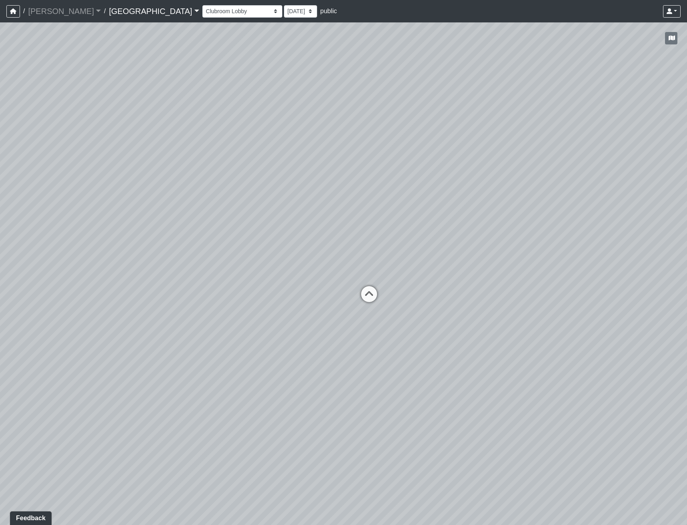
drag, startPoint x: 186, startPoint y: 318, endPoint x: 135, endPoint y: 332, distance: 52.6
click at [135, 332] on div "Loading... Reception Desk Loading... Lobby Loading... Landing Loading... Entry …" at bounding box center [343, 273] width 687 height 502
drag, startPoint x: 246, startPoint y: 412, endPoint x: 240, endPoint y: 413, distance: 6.1
click at [240, 413] on div "Loading... Reception Desk Loading... Lobby Loading... Landing Loading... Entry …" at bounding box center [343, 273] width 687 height 502
click at [297, 297] on icon at bounding box center [296, 303] width 24 height 24
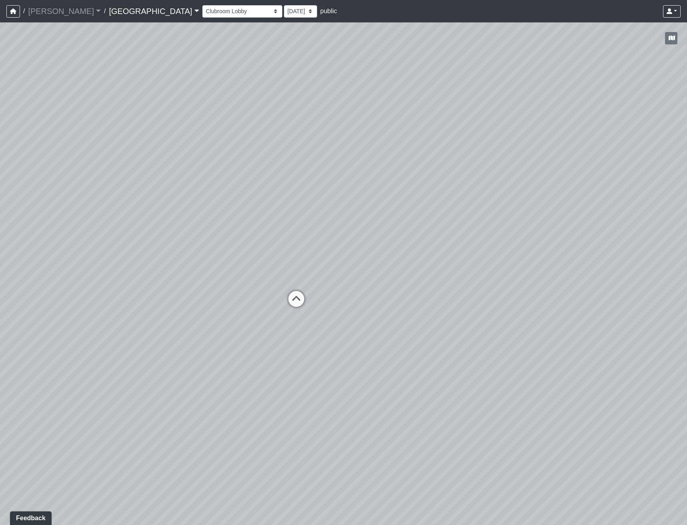
select select "26CmBocZcR18ookoTsYVjg"
drag, startPoint x: 231, startPoint y: 320, endPoint x: 444, endPoint y: 314, distance: 213.2
click at [457, 320] on div "Loading... Reception Desk Loading... Lobby Loading... Landing Loading... Entry …" at bounding box center [343, 273] width 687 height 502
click at [524, 275] on div "Loading... Reception Desk Loading... Lobby Loading... Landing Loading... Entry …" at bounding box center [343, 273] width 687 height 502
drag, startPoint x: 323, startPoint y: 403, endPoint x: 360, endPoint y: 343, distance: 70.2
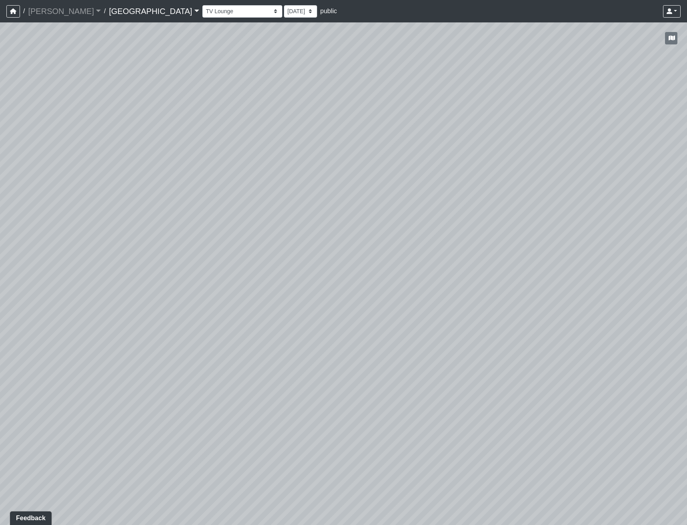
click at [360, 343] on div "Loading... Reception Desk Loading... Lobby Loading... Landing Loading... Entry …" at bounding box center [343, 273] width 687 height 502
drag, startPoint x: 238, startPoint y: 333, endPoint x: 252, endPoint y: 327, distance: 15.1
click at [252, 327] on div "Loading... Reception Desk Loading... Lobby Loading... Landing Loading... Entry …" at bounding box center [343, 273] width 687 height 502
drag, startPoint x: 248, startPoint y: 293, endPoint x: 351, endPoint y: 260, distance: 108.4
click at [343, 263] on div "Loading... Reception Desk Loading... Lobby Loading... Landing Loading... Entry …" at bounding box center [343, 273] width 687 height 502
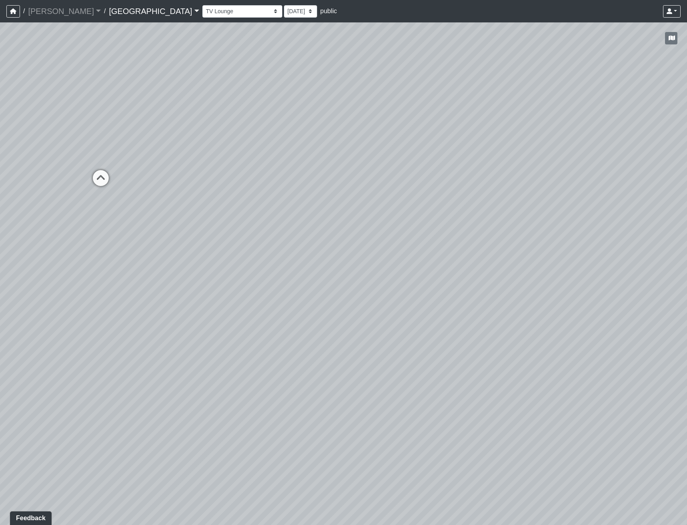
drag, startPoint x: 237, startPoint y: 349, endPoint x: 504, endPoint y: 315, distance: 269.1
click at [504, 315] on div "Loading... Reception Desk Loading... Lobby Loading... Landing Loading... Entry …" at bounding box center [343, 273] width 687 height 502
drag, startPoint x: 325, startPoint y: 298, endPoint x: 376, endPoint y: 332, distance: 61.6
click at [376, 332] on div "Loading... Reception Desk Loading... Lobby Loading... Landing Loading... Entry …" at bounding box center [343, 273] width 687 height 502
drag, startPoint x: 345, startPoint y: 342, endPoint x: 423, endPoint y: 386, distance: 90.2
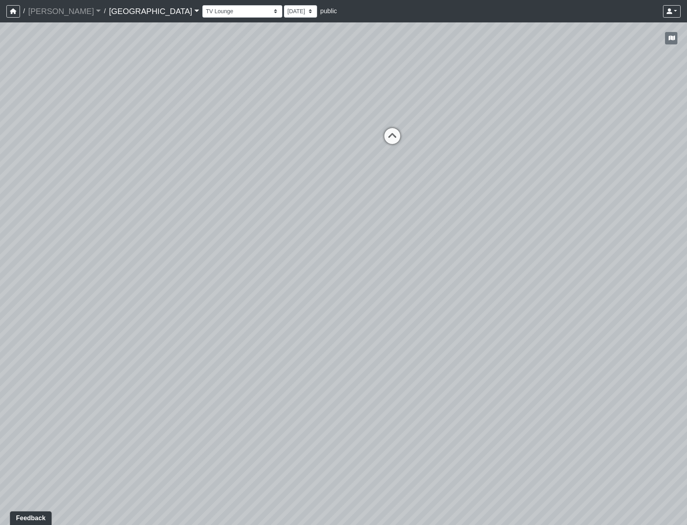
click at [423, 386] on div "Loading... Reception Desk Loading... Lobby Loading... Landing Loading... Entry …" at bounding box center [343, 273] width 687 height 502
drag, startPoint x: 250, startPoint y: 333, endPoint x: 491, endPoint y: 433, distance: 260.6
click at [491, 433] on div "Loading... Reception Desk Loading... Lobby Loading... Landing Loading... Entry …" at bounding box center [343, 273] width 687 height 502
drag, startPoint x: 346, startPoint y: 387, endPoint x: 457, endPoint y: 442, distance: 123.9
click at [457, 442] on div "Loading... Reception Desk Loading... Lobby Loading... Landing Loading... Entry …" at bounding box center [343, 273] width 687 height 502
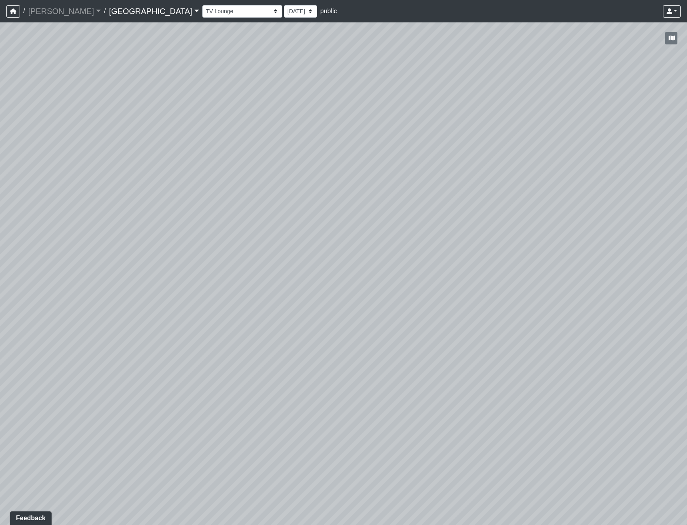
drag, startPoint x: 295, startPoint y: 439, endPoint x: 472, endPoint y: 413, distance: 178.4
click at [472, 413] on div "Loading... Reception Desk Loading... Lobby Loading... Landing Loading... Entry …" at bounding box center [343, 273] width 687 height 502
drag, startPoint x: 341, startPoint y: 346, endPoint x: 452, endPoint y: 335, distance: 112.1
click at [449, 336] on div "Loading... Reception Desk Loading... Lobby Loading... Landing Loading... Entry …" at bounding box center [343, 273] width 687 height 502
drag, startPoint x: 170, startPoint y: 347, endPoint x: 431, endPoint y: 360, distance: 261.4
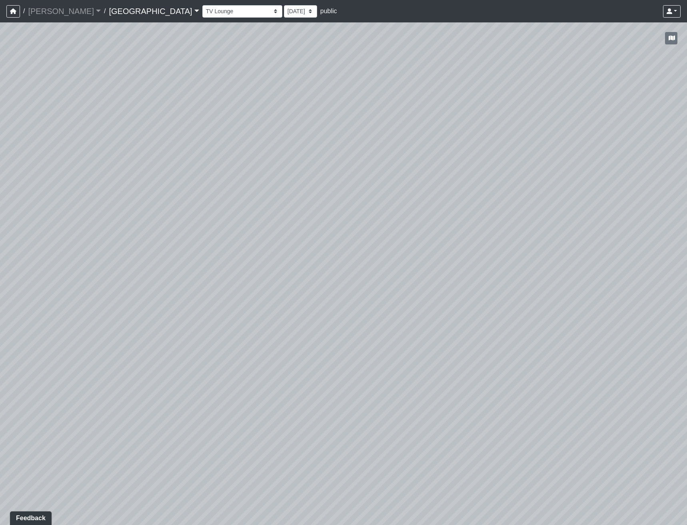
click at [431, 360] on div "Loading... Reception Desk Loading... Lobby Loading... Landing Loading... Entry …" at bounding box center [343, 273] width 687 height 502
drag, startPoint x: 303, startPoint y: 393, endPoint x: 424, endPoint y: 339, distance: 133.0
click at [424, 339] on div "Loading... Reception Desk Loading... Lobby Loading... Landing Loading... Entry …" at bounding box center [343, 273] width 687 height 502
drag, startPoint x: 455, startPoint y: 387, endPoint x: 431, endPoint y: 367, distance: 31.0
click at [431, 367] on div "Loading... Reception Desk Loading... Lobby Loading... Landing Loading... Entry …" at bounding box center [343, 273] width 687 height 502
